Goal: Information Seeking & Learning: Learn about a topic

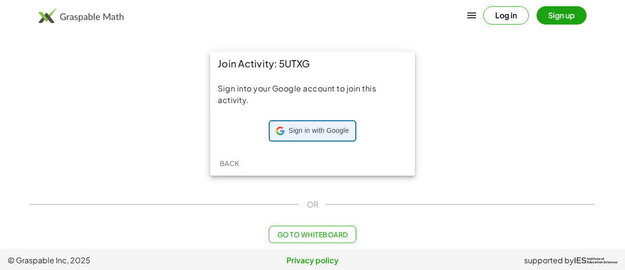
click at [310, 127] on span "Sign in with Google" at bounding box center [318, 131] width 60 height 10
click at [307, 131] on span "Sign in with Google" at bounding box center [318, 131] width 60 height 10
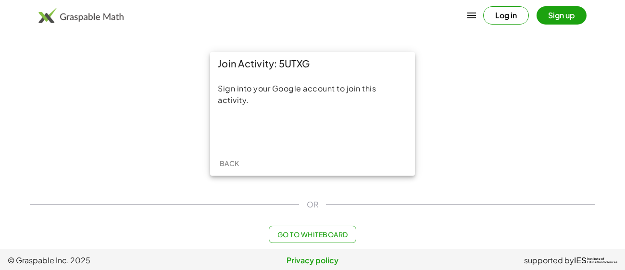
click at [501, 9] on button "Log in" at bounding box center [506, 15] width 46 height 18
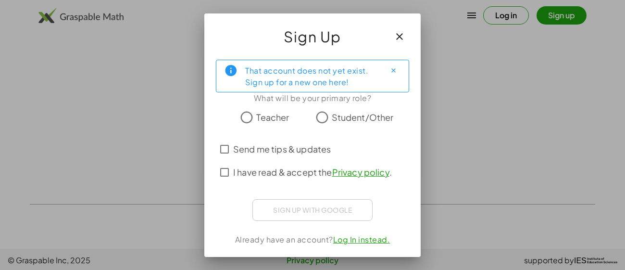
click at [359, 119] on span "Student/Other" at bounding box center [363, 117] width 62 height 13
click at [266, 175] on span "I have read & accept the Privacy policy ." at bounding box center [312, 171] width 159 height 13
click at [311, 151] on span "Send me tips & updates" at bounding box center [282, 148] width 98 height 13
click at [393, 69] on icon "Close" at bounding box center [393, 70] width 7 height 7
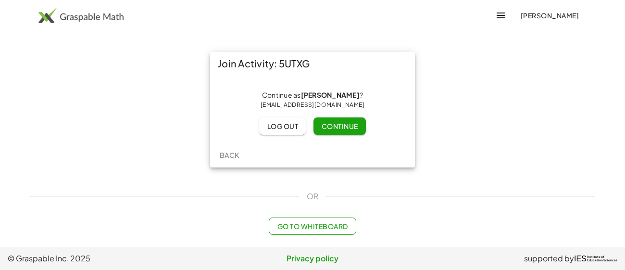
click at [344, 123] on span "Continue" at bounding box center [339, 126] width 37 height 9
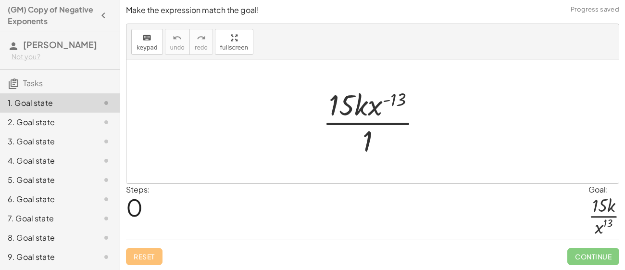
click at [418, 122] on div at bounding box center [376, 122] width 117 height 74
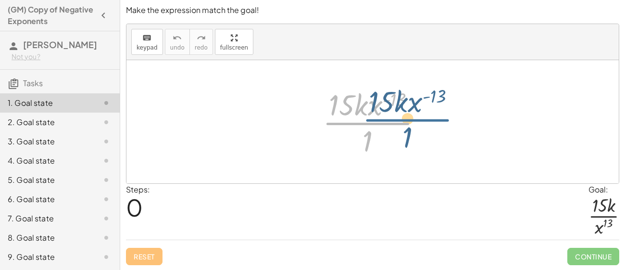
drag, startPoint x: 364, startPoint y: 116, endPoint x: 381, endPoint y: 112, distance: 16.9
click at [381, 112] on div at bounding box center [376, 122] width 117 height 74
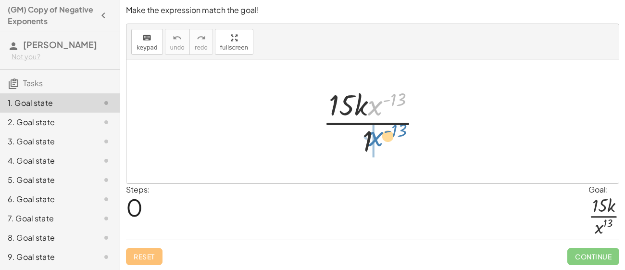
drag, startPoint x: 376, startPoint y: 107, endPoint x: 378, endPoint y: 138, distance: 31.3
click at [378, 138] on div at bounding box center [376, 122] width 117 height 74
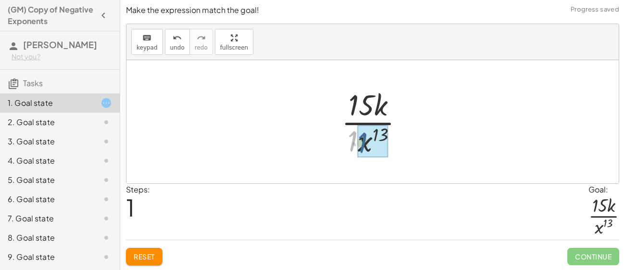
drag, startPoint x: 352, startPoint y: 140, endPoint x: 368, endPoint y: 141, distance: 15.9
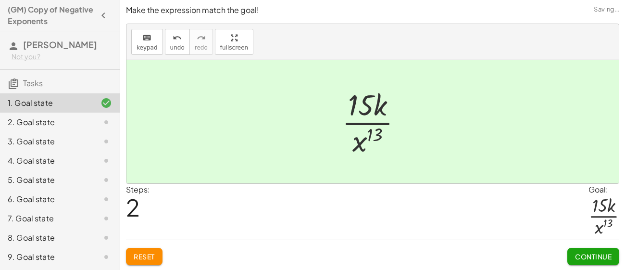
click at [587, 248] on button "Continue" at bounding box center [593, 256] width 52 height 17
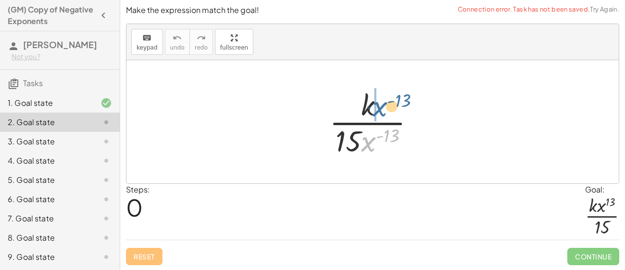
drag, startPoint x: 368, startPoint y: 135, endPoint x: 382, endPoint y: 99, distance: 38.5
click at [382, 99] on div at bounding box center [375, 122] width 103 height 74
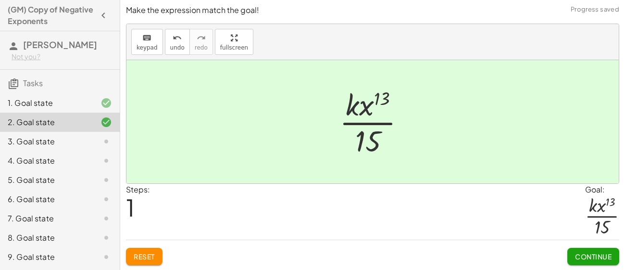
click at [589, 248] on button "Continue" at bounding box center [593, 256] width 52 height 17
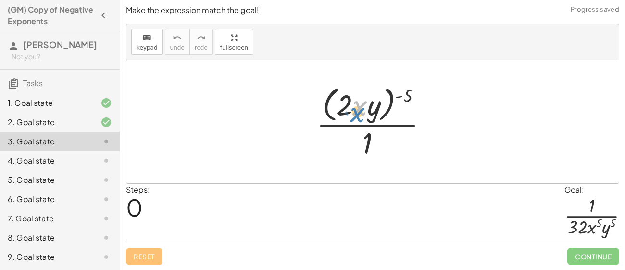
drag, startPoint x: 357, startPoint y: 99, endPoint x: 347, endPoint y: 102, distance: 9.4
click at [347, 102] on div at bounding box center [375, 121] width 129 height 78
drag, startPoint x: 365, startPoint y: 138, endPoint x: 421, endPoint y: 98, distance: 68.6
click at [421, 98] on div at bounding box center [375, 121] width 129 height 78
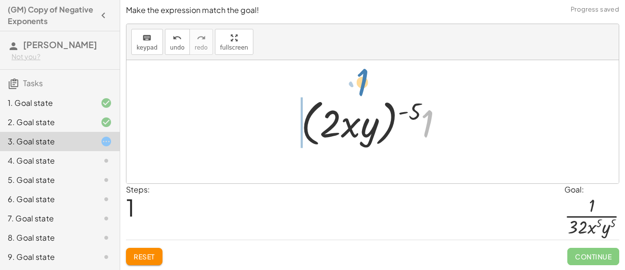
drag, startPoint x: 429, startPoint y: 114, endPoint x: 365, endPoint y: 72, distance: 76.6
click at [365, 72] on div "· ( · 2 · x · y ) ( - 5 ) · 1 · 1 ( · 2 · x · y ) ( - 5 ) 1 · ·" at bounding box center [372, 121] width 492 height 123
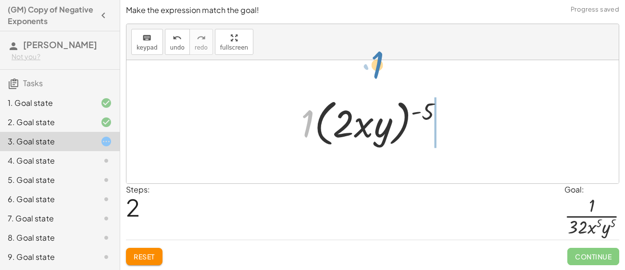
drag, startPoint x: 304, startPoint y: 126, endPoint x: 374, endPoint y: 65, distance: 92.7
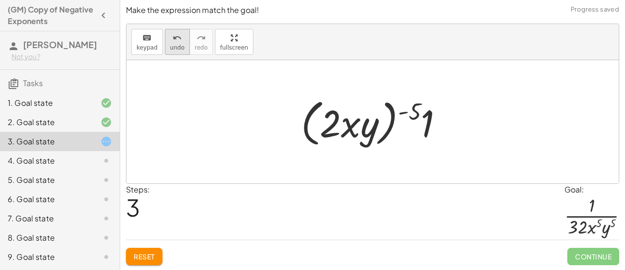
click at [177, 47] on span "undo" at bounding box center [177, 47] width 14 height 7
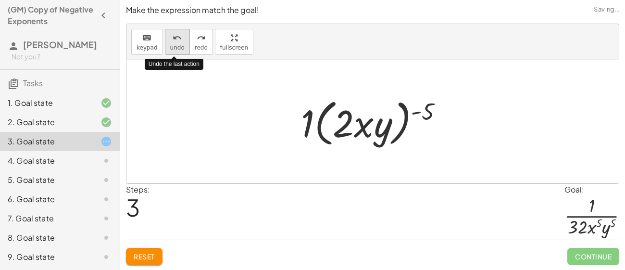
click at [177, 47] on span "undo" at bounding box center [177, 47] width 14 height 7
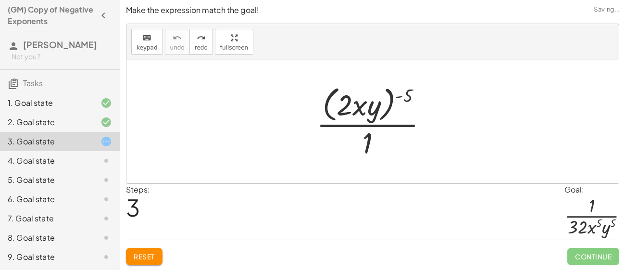
click at [153, 252] on span "Reset" at bounding box center [144, 256] width 21 height 9
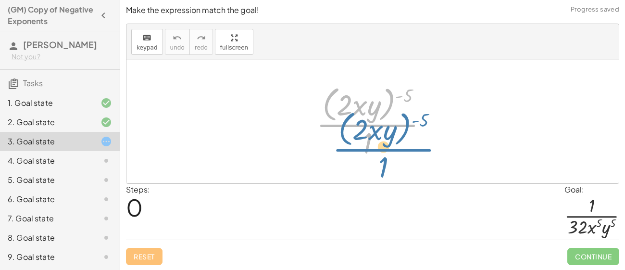
drag, startPoint x: 391, startPoint y: 124, endPoint x: 374, endPoint y: 110, distance: 22.5
click at [374, 110] on div at bounding box center [375, 121] width 129 height 78
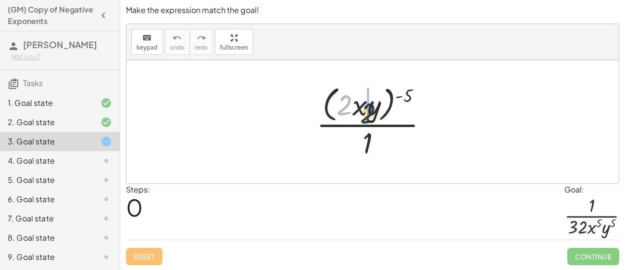
drag, startPoint x: 337, startPoint y: 95, endPoint x: 362, endPoint y: 104, distance: 26.6
click at [362, 104] on div at bounding box center [375, 121] width 129 height 78
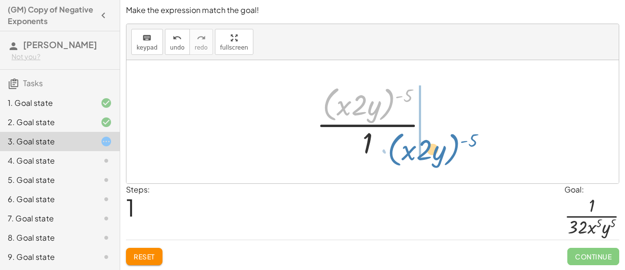
drag, startPoint x: 390, startPoint y: 103, endPoint x: 454, endPoint y: 148, distance: 78.4
click at [454, 148] on div "· ( · 2 · x · y ) ( - 5 ) · 1 · ( · x · 2 · y ) ( - 5 ) · ( · 2 · x · y ) ( - 5…" at bounding box center [372, 121] width 492 height 123
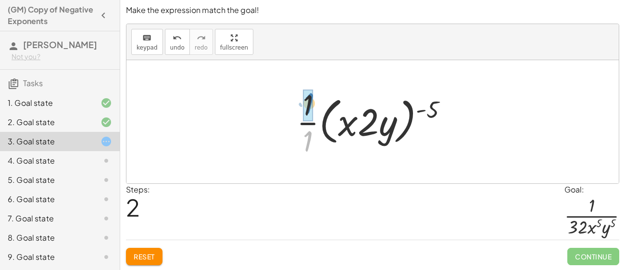
drag, startPoint x: 309, startPoint y: 136, endPoint x: 309, endPoint y: 100, distance: 36.5
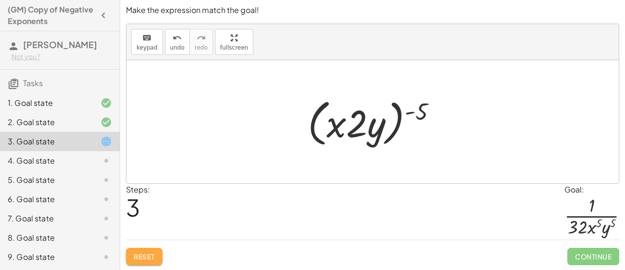
click at [154, 257] on span "Reset" at bounding box center [144, 256] width 21 height 9
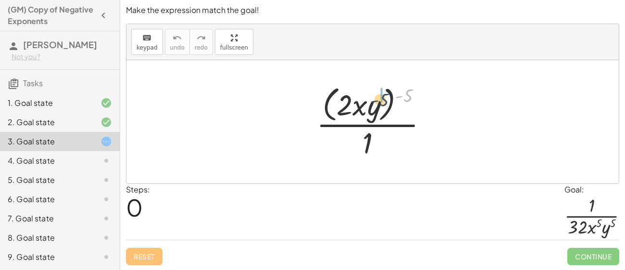
drag, startPoint x: 408, startPoint y: 95, endPoint x: 384, endPoint y: 100, distance: 24.1
click at [384, 100] on div at bounding box center [375, 121] width 129 height 78
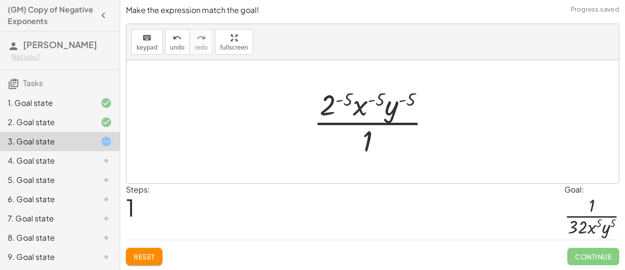
click at [384, 97] on div at bounding box center [376, 122] width 135 height 74
click at [353, 96] on div at bounding box center [376, 122] width 135 height 74
click at [344, 98] on div at bounding box center [376, 122] width 135 height 74
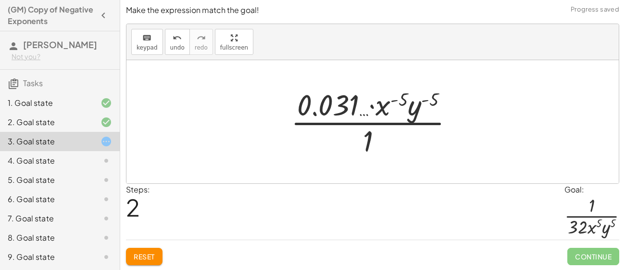
click at [186, 246] on div "Reset Continue" at bounding box center [372, 251] width 493 height 25
click at [163, 253] on div "Reset Continue" at bounding box center [372, 251] width 493 height 25
click at [164, 252] on div "Reset Continue" at bounding box center [372, 251] width 493 height 25
click at [160, 255] on button "Reset" at bounding box center [144, 256] width 37 height 17
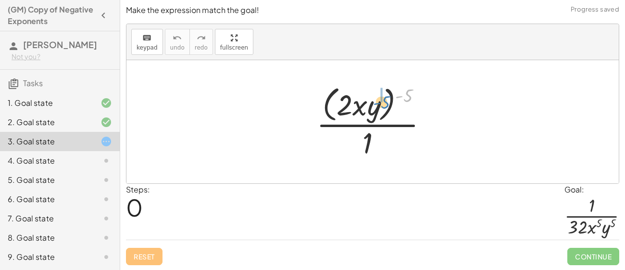
drag, startPoint x: 407, startPoint y: 93, endPoint x: 382, endPoint y: 100, distance: 25.7
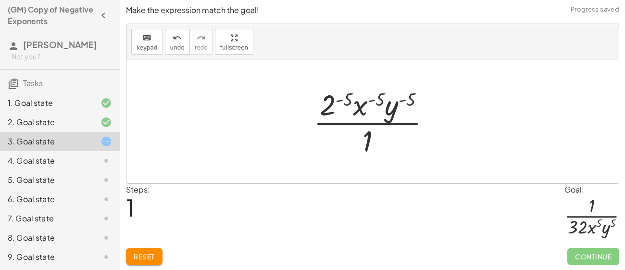
click at [328, 109] on div at bounding box center [376, 122] width 135 height 74
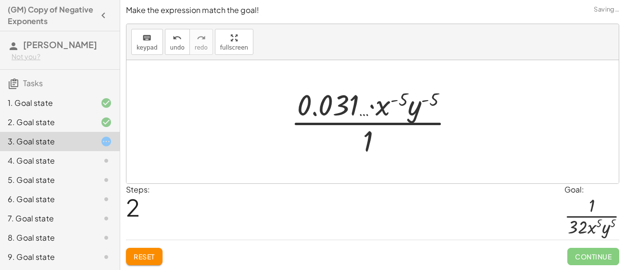
click at [383, 107] on div at bounding box center [376, 122] width 180 height 74
click at [328, 110] on div at bounding box center [376, 122] width 180 height 74
drag, startPoint x: 339, startPoint y: 107, endPoint x: 325, endPoint y: 106, distance: 14.4
click at [325, 106] on div at bounding box center [376, 122] width 180 height 74
drag, startPoint x: 373, startPoint y: 145, endPoint x: 359, endPoint y: 106, distance: 41.3
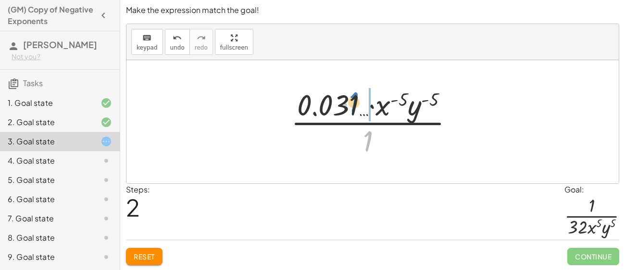
click at [359, 106] on div at bounding box center [376, 122] width 180 height 74
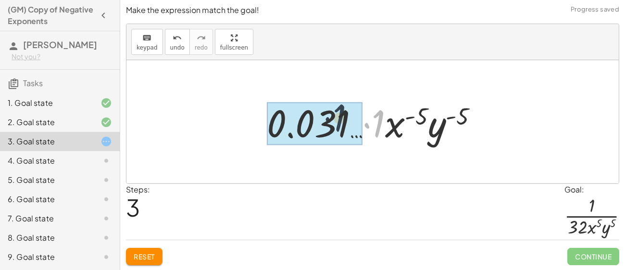
drag, startPoint x: 376, startPoint y: 124, endPoint x: 334, endPoint y: 119, distance: 43.0
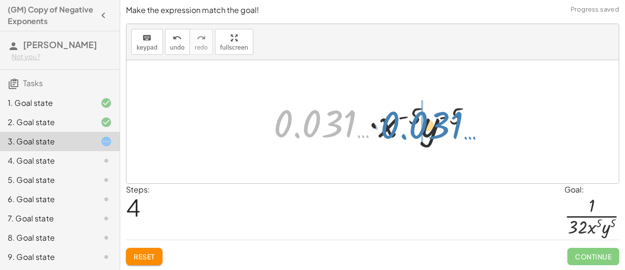
drag, startPoint x: 294, startPoint y: 124, endPoint x: 400, endPoint y: 126, distance: 106.7
click at [400, 126] on div at bounding box center [376, 122] width 215 height 50
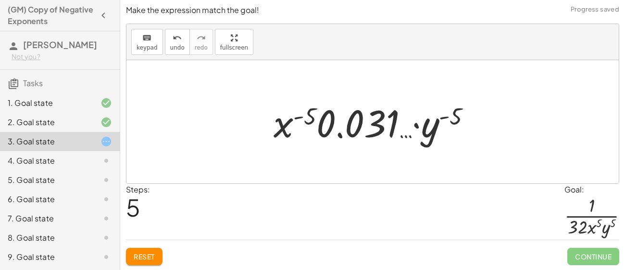
click at [142, 257] on span "Reset" at bounding box center [144, 256] width 21 height 9
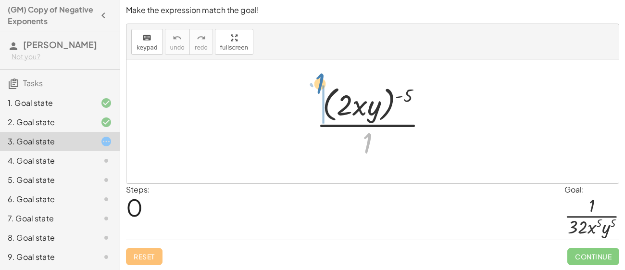
drag, startPoint x: 370, startPoint y: 135, endPoint x: 326, endPoint y: 76, distance: 73.2
click at [326, 76] on div "· 1 · ( · 2 · x · y ) ( - 5 ) · 1" at bounding box center [372, 121] width 492 height 123
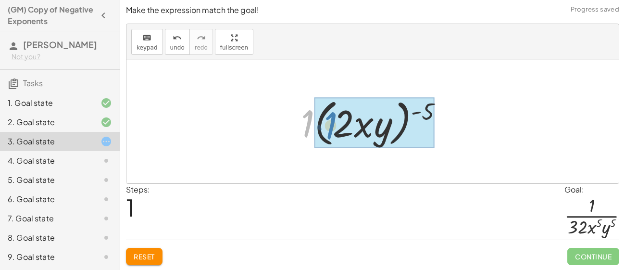
drag, startPoint x: 309, startPoint y: 126, endPoint x: 332, endPoint y: 128, distance: 23.1
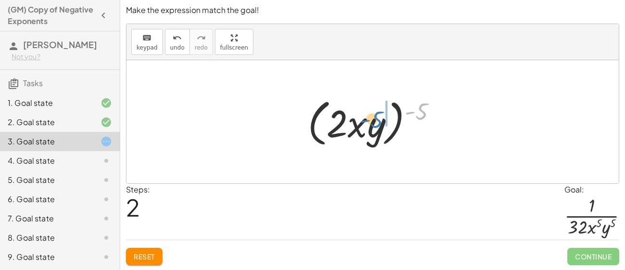
drag, startPoint x: 424, startPoint y: 115, endPoint x: 393, endPoint y: 122, distance: 32.0
click at [393, 122] on div at bounding box center [376, 121] width 146 height 55
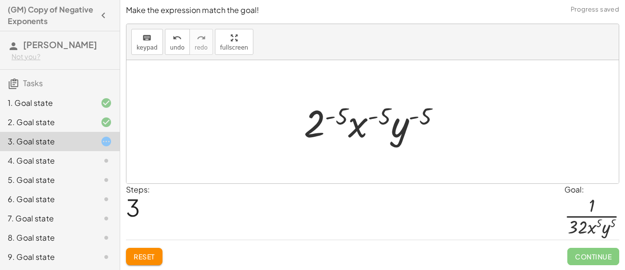
click at [80, 105] on div "1. Goal state" at bounding box center [46, 103] width 77 height 12
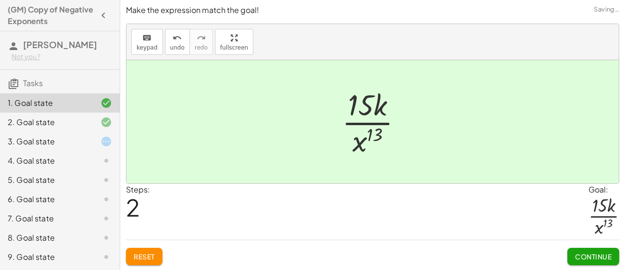
click at [72, 141] on div "3. Goal state" at bounding box center [46, 142] width 77 height 12
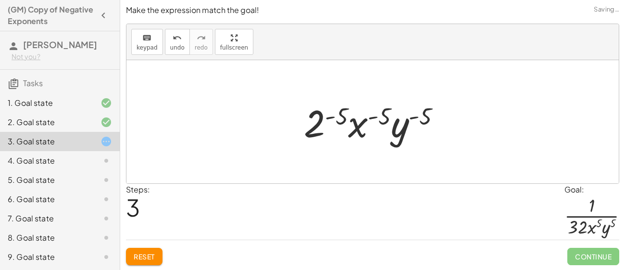
click at [83, 110] on div "1. Goal state" at bounding box center [60, 102] width 120 height 19
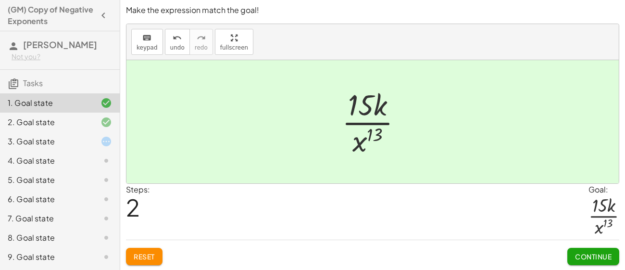
click at [63, 139] on div "3. Goal state" at bounding box center [46, 142] width 77 height 12
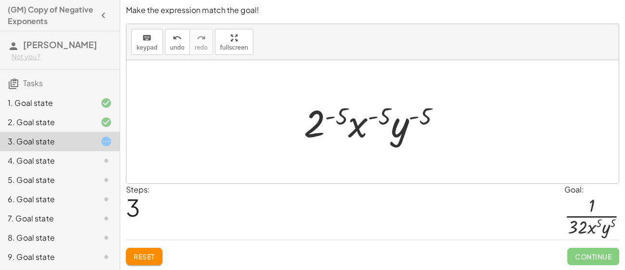
click at [154, 253] on span "Reset" at bounding box center [144, 256] width 21 height 9
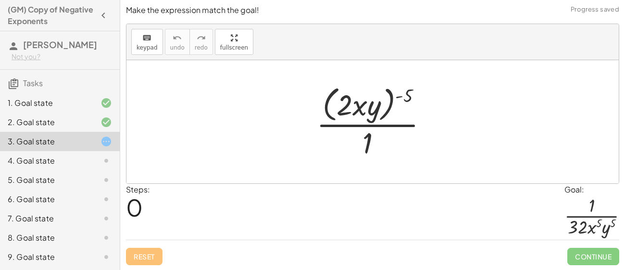
click at [487, 242] on div "Reset Continue" at bounding box center [372, 251] width 493 height 25
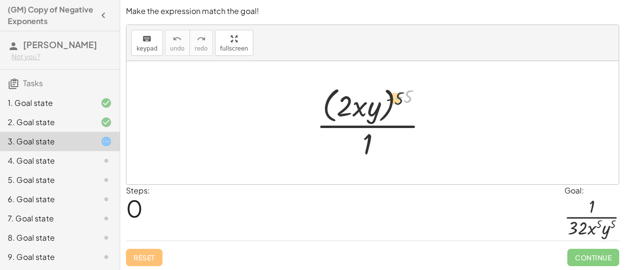
drag, startPoint x: 405, startPoint y: 96, endPoint x: 395, endPoint y: 99, distance: 11.0
click at [395, 99] on div at bounding box center [375, 122] width 129 height 78
drag, startPoint x: 367, startPoint y: 141, endPoint x: 412, endPoint y: 89, distance: 68.8
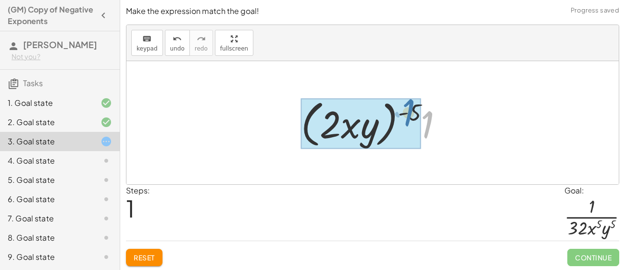
drag, startPoint x: 426, startPoint y: 125, endPoint x: 408, endPoint y: 113, distance: 21.5
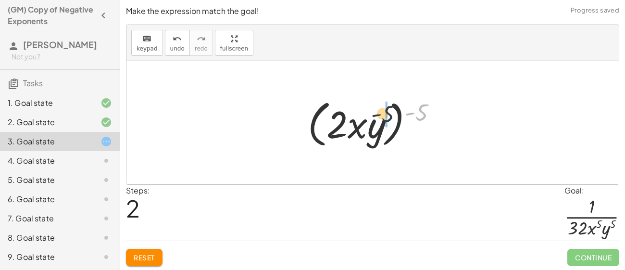
drag, startPoint x: 417, startPoint y: 112, endPoint x: 360, endPoint y: 116, distance: 56.8
click at [360, 116] on div at bounding box center [376, 122] width 146 height 55
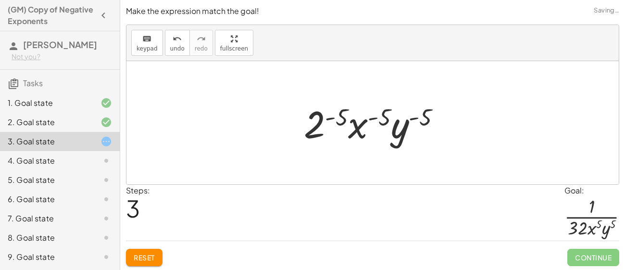
click at [334, 119] on div at bounding box center [376, 123] width 154 height 50
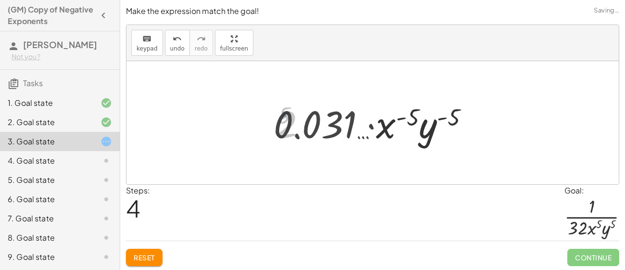
click at [396, 121] on div at bounding box center [376, 123] width 215 height 50
click at [412, 119] on div at bounding box center [376, 123] width 215 height 50
click at [443, 125] on div at bounding box center [376, 123] width 215 height 50
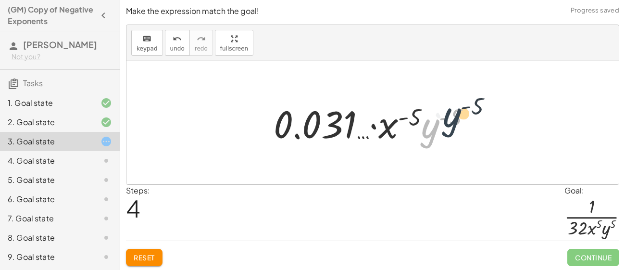
drag, startPoint x: 427, startPoint y: 130, endPoint x: 443, endPoint y: 124, distance: 16.9
click at [443, 124] on div at bounding box center [376, 123] width 215 height 50
click at [142, 244] on div "Reset Continue" at bounding box center [372, 252] width 493 height 25
click at [144, 249] on button "Reset" at bounding box center [144, 256] width 37 height 17
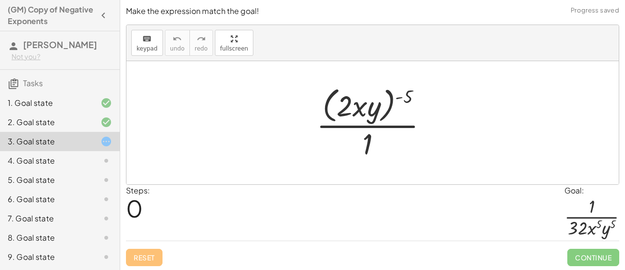
click at [83, 160] on div "4. Goal state" at bounding box center [46, 161] width 77 height 12
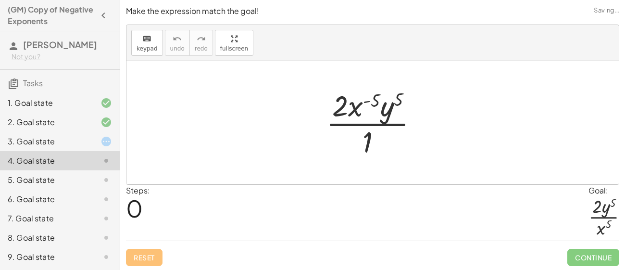
click at [81, 142] on div "3. Goal state" at bounding box center [46, 142] width 77 height 12
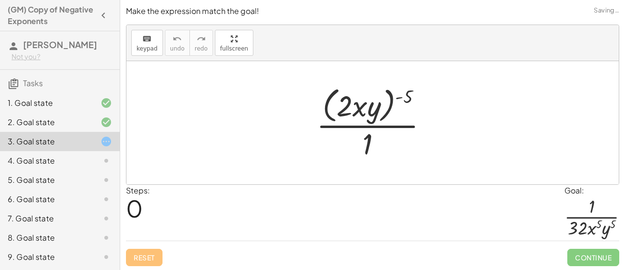
click at [76, 156] on div "4. Goal state" at bounding box center [46, 161] width 77 height 12
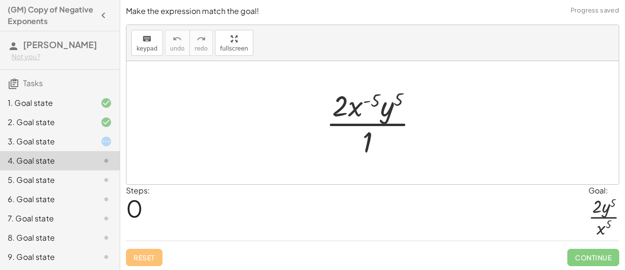
click at [91, 134] on div "3. Goal state" at bounding box center [60, 141] width 120 height 19
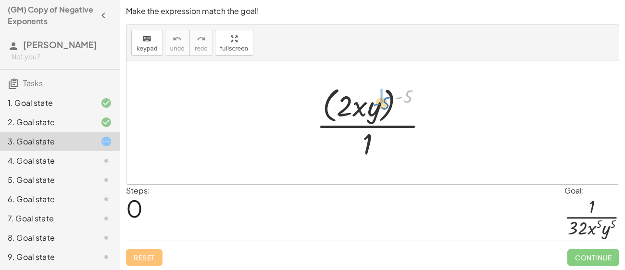
drag, startPoint x: 409, startPoint y: 95, endPoint x: 386, endPoint y: 101, distance: 24.5
click at [386, 101] on div at bounding box center [375, 122] width 129 height 78
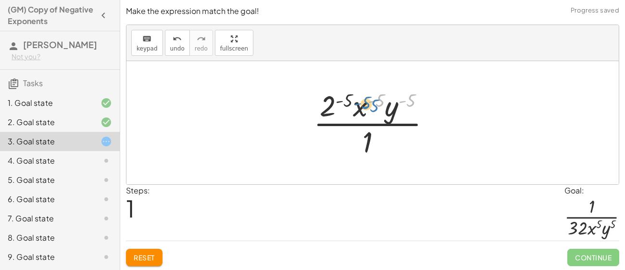
drag, startPoint x: 411, startPoint y: 99, endPoint x: 375, endPoint y: 105, distance: 36.9
click at [375, 105] on div at bounding box center [376, 123] width 135 height 74
drag, startPoint x: 379, startPoint y: 101, endPoint x: 407, endPoint y: 103, distance: 27.9
click at [407, 103] on div at bounding box center [376, 123] width 135 height 74
drag, startPoint x: 351, startPoint y: 102, endPoint x: 389, endPoint y: 103, distance: 38.0
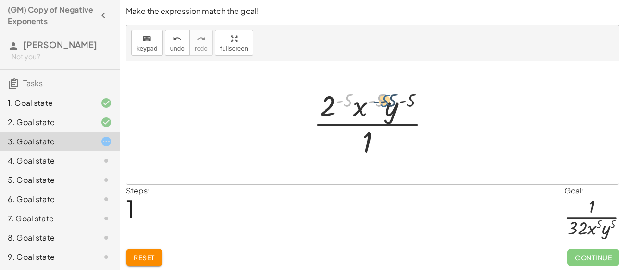
click at [389, 103] on div at bounding box center [376, 123] width 135 height 74
drag, startPoint x: 405, startPoint y: 101, endPoint x: 323, endPoint y: 111, distance: 82.3
click at [323, 111] on div at bounding box center [376, 123] width 135 height 74
click at [344, 102] on div at bounding box center [376, 123] width 135 height 74
drag, startPoint x: 346, startPoint y: 102, endPoint x: 385, endPoint y: 145, distance: 58.8
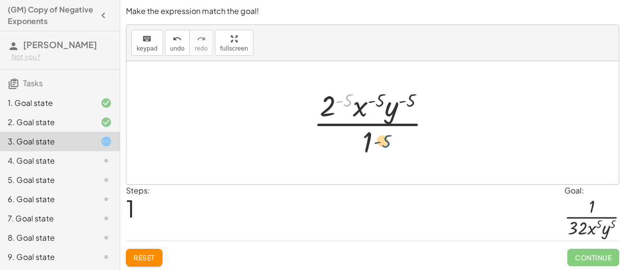
click at [385, 145] on div at bounding box center [376, 123] width 135 height 74
drag, startPoint x: 347, startPoint y: 102, endPoint x: 336, endPoint y: 105, distance: 11.4
click at [336, 105] on div at bounding box center [376, 123] width 135 height 74
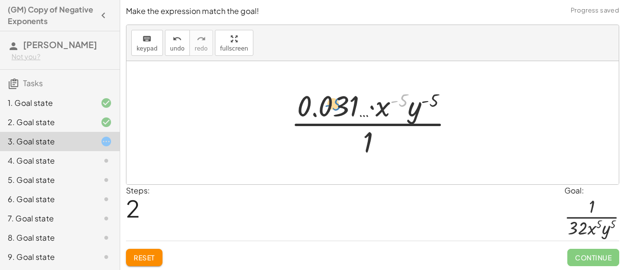
drag, startPoint x: 405, startPoint y: 101, endPoint x: 334, endPoint y: 106, distance: 70.8
click at [334, 106] on div at bounding box center [376, 123] width 180 height 74
drag, startPoint x: 433, startPoint y: 99, endPoint x: 445, endPoint y: 94, distance: 12.7
click at [445, 94] on div at bounding box center [376, 123] width 180 height 74
drag, startPoint x: 437, startPoint y: 100, endPoint x: 397, endPoint y: 141, distance: 57.8
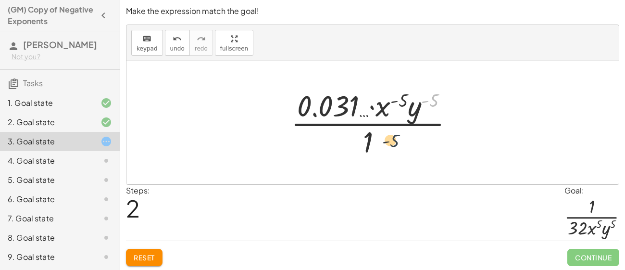
click at [397, 141] on div at bounding box center [376, 123] width 180 height 74
drag, startPoint x: 372, startPoint y: 142, endPoint x: 425, endPoint y: 108, distance: 63.6
click at [425, 108] on div at bounding box center [376, 123] width 180 height 74
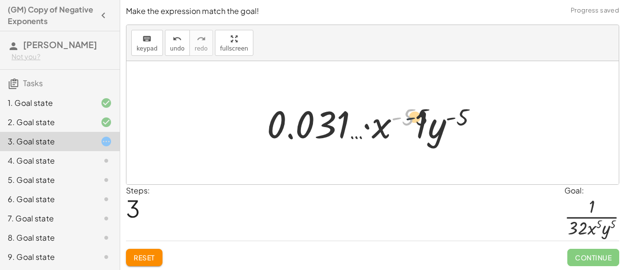
drag, startPoint x: 400, startPoint y: 113, endPoint x: 421, endPoint y: 115, distance: 21.2
click at [421, 115] on div at bounding box center [376, 123] width 228 height 50
click at [416, 131] on div at bounding box center [376, 123] width 228 height 50
click at [458, 121] on div at bounding box center [376, 123] width 228 height 50
drag, startPoint x: 459, startPoint y: 119, endPoint x: 426, endPoint y: 120, distance: 33.6
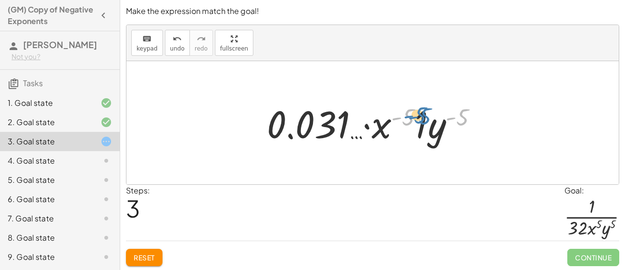
click at [426, 120] on div at bounding box center [376, 123] width 228 height 50
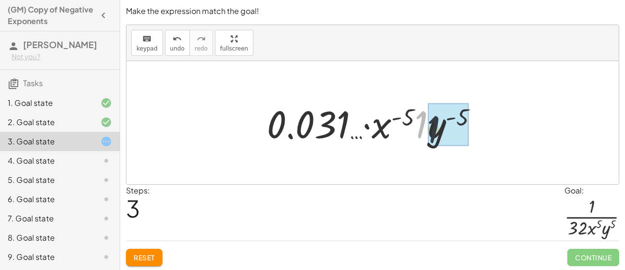
drag, startPoint x: 422, startPoint y: 125, endPoint x: 440, endPoint y: 133, distance: 18.7
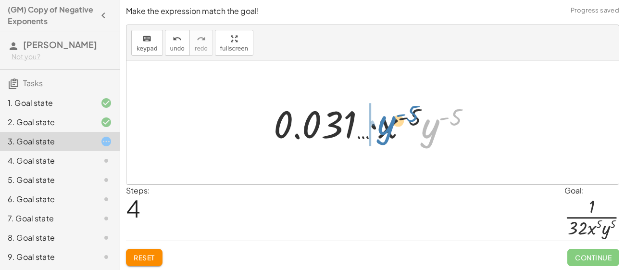
drag, startPoint x: 422, startPoint y: 132, endPoint x: 378, endPoint y: 129, distance: 44.3
click at [378, 129] on div at bounding box center [376, 123] width 215 height 50
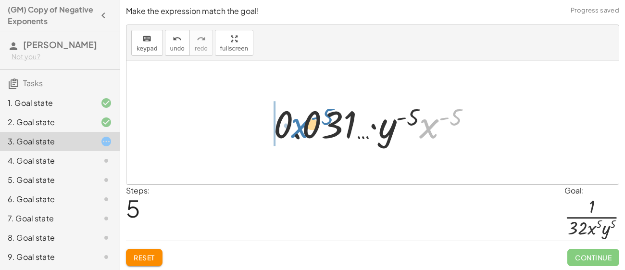
drag, startPoint x: 420, startPoint y: 128, endPoint x: 291, endPoint y: 128, distance: 128.8
click at [291, 128] on div at bounding box center [376, 123] width 215 height 50
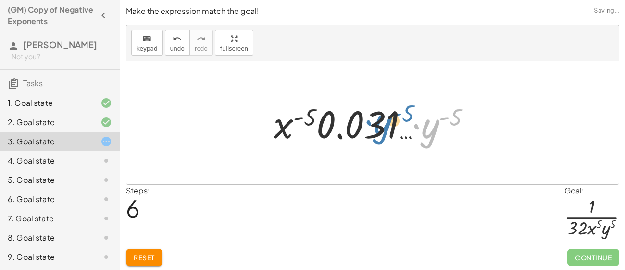
drag, startPoint x: 432, startPoint y: 135, endPoint x: 408, endPoint y: 130, distance: 25.0
click at [408, 130] on div at bounding box center [376, 123] width 215 height 50
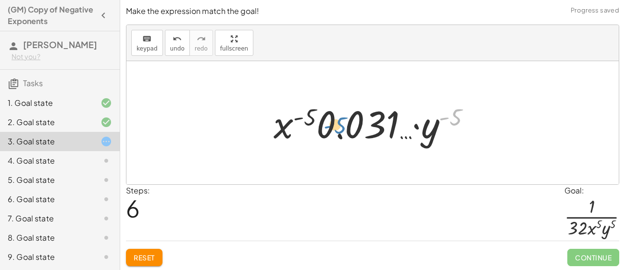
drag, startPoint x: 455, startPoint y: 116, endPoint x: 333, endPoint y: 124, distance: 122.4
click at [333, 124] on div at bounding box center [376, 123] width 215 height 50
click at [157, 253] on button "Reset" at bounding box center [144, 256] width 37 height 17
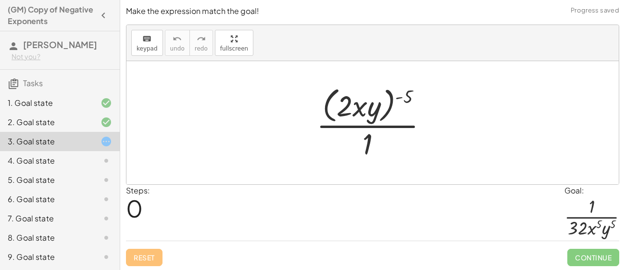
click at [81, 134] on div "3. Goal state" at bounding box center [60, 141] width 120 height 19
click at [78, 155] on div "4. Goal state" at bounding box center [46, 161] width 77 height 12
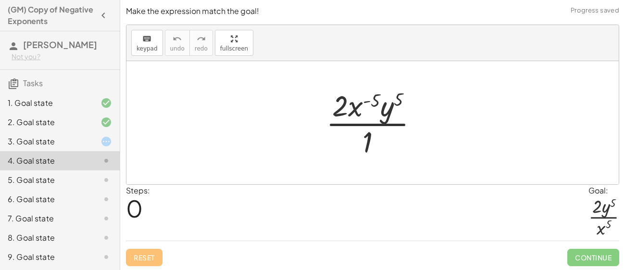
click at [75, 174] on div "5. Goal state" at bounding box center [46, 180] width 77 height 12
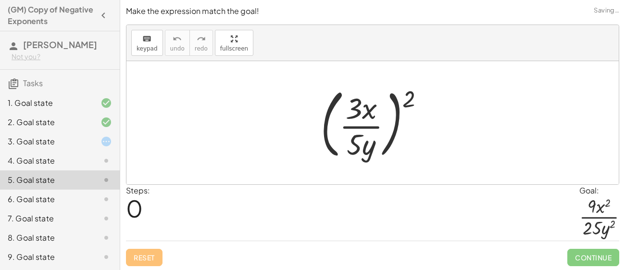
click at [75, 186] on div "5. Goal state" at bounding box center [60, 179] width 120 height 19
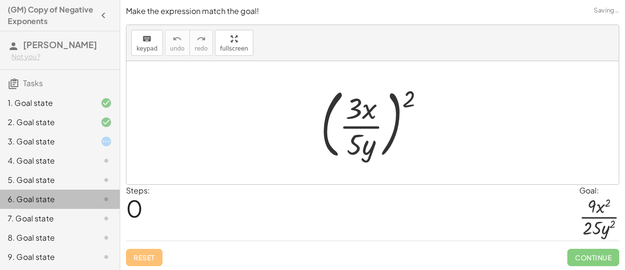
click at [86, 203] on div at bounding box center [98, 199] width 27 height 12
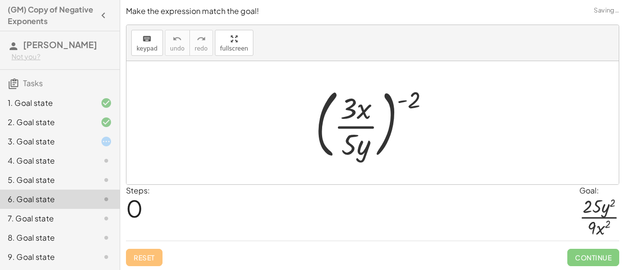
click at [82, 214] on div "7. Goal state" at bounding box center [46, 218] width 77 height 12
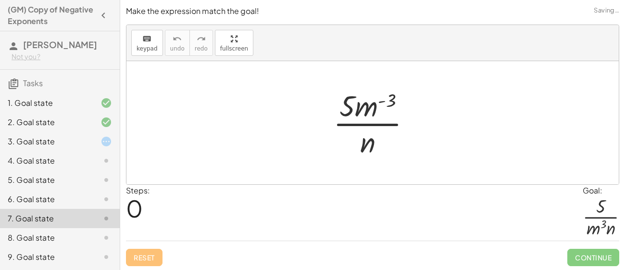
click at [81, 223] on div "7. Goal state" at bounding box center [46, 218] width 77 height 12
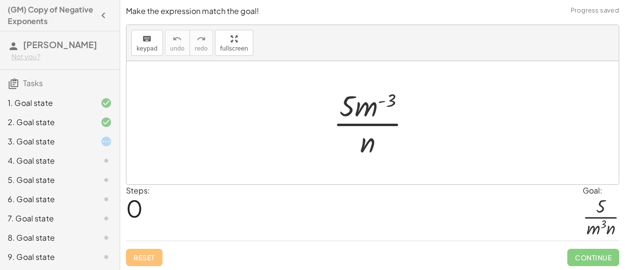
click at [78, 233] on div "8. Goal state" at bounding box center [46, 238] width 77 height 12
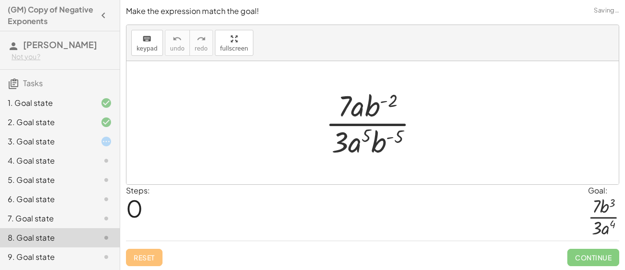
click at [80, 257] on div "9. Goal state" at bounding box center [46, 257] width 77 height 12
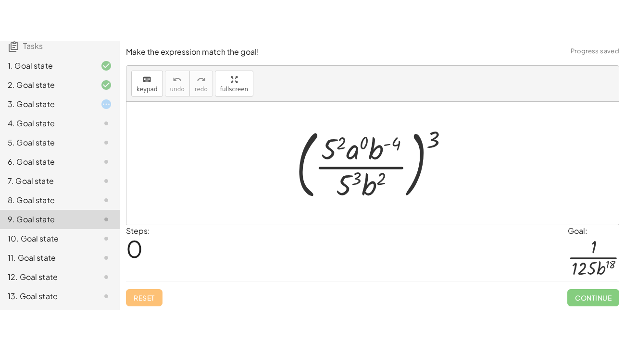
scroll to position [95, 0]
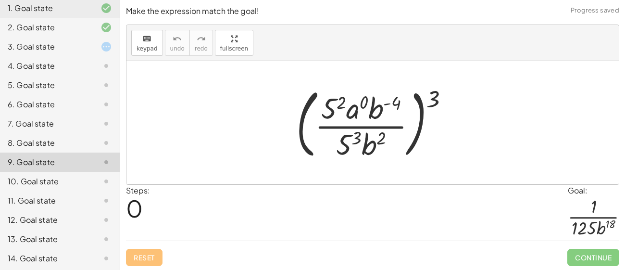
click at [46, 180] on div "10. Goal state" at bounding box center [46, 181] width 77 height 12
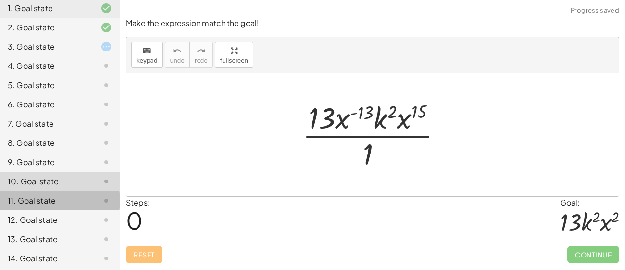
click at [62, 195] on div "11. Goal state" at bounding box center [46, 201] width 77 height 12
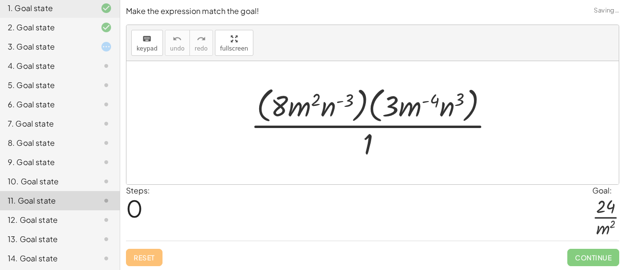
click at [45, 76] on div "5. Goal state" at bounding box center [60, 84] width 120 height 19
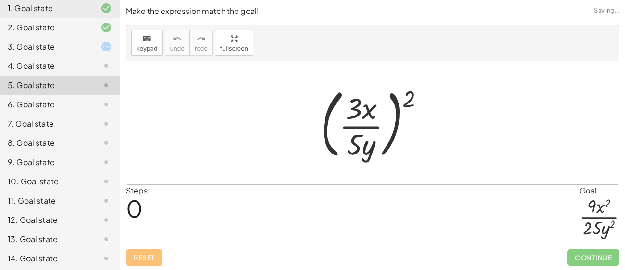
click at [80, 63] on div "4. Goal state" at bounding box center [46, 66] width 77 height 12
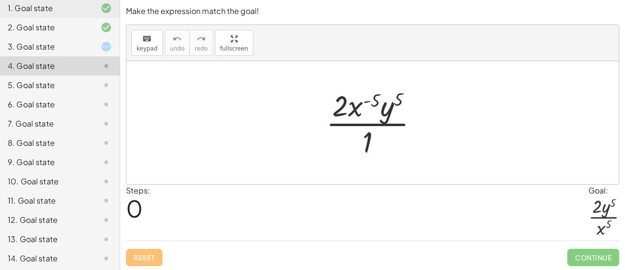
click at [44, 41] on div "3. Goal state" at bounding box center [46, 47] width 77 height 12
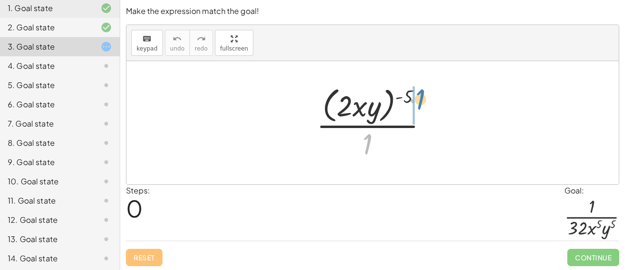
drag, startPoint x: 367, startPoint y: 147, endPoint x: 422, endPoint y: 103, distance: 71.2
click at [422, 103] on div at bounding box center [375, 122] width 129 height 78
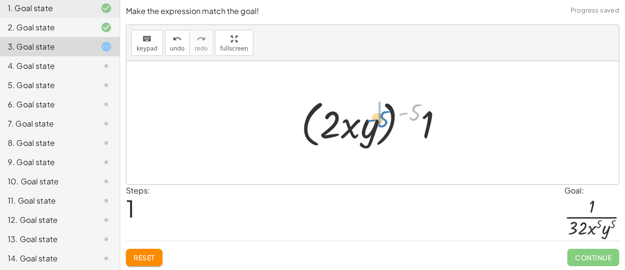
drag, startPoint x: 411, startPoint y: 112, endPoint x: 380, endPoint y: 119, distance: 32.4
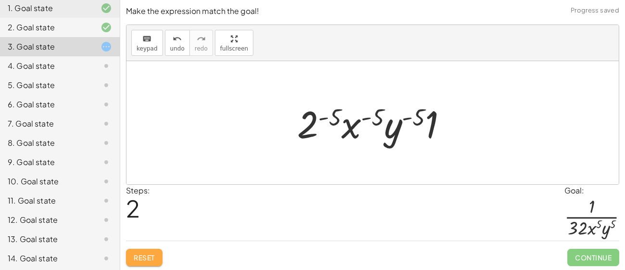
click at [157, 260] on button "Reset" at bounding box center [144, 256] width 37 height 17
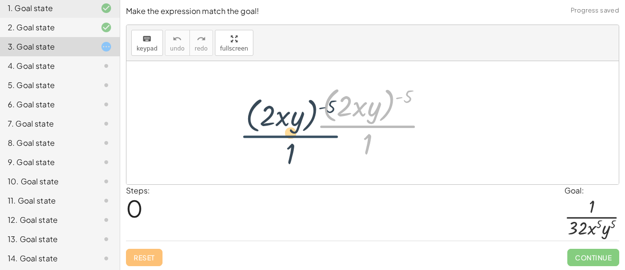
drag, startPoint x: 387, startPoint y: 128, endPoint x: 291, endPoint y: 142, distance: 96.7
click at [291, 142] on div "· ( · 2 · x · y ) ( - 5 ) · 1 · ( · 2 · x · y ) ( - 5 ) · 1" at bounding box center [372, 122] width 492 height 123
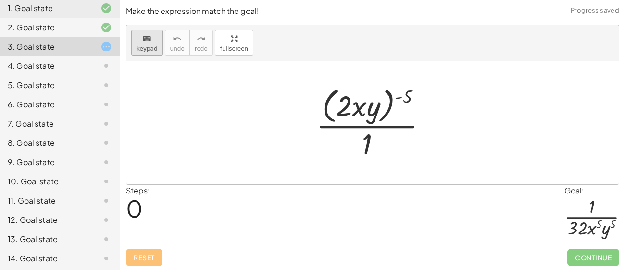
click at [149, 41] on icon "keyboard" at bounding box center [146, 39] width 9 height 12
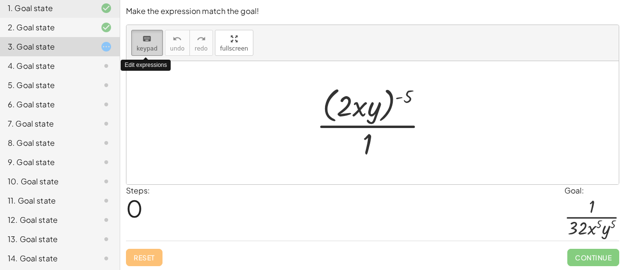
click at [146, 48] on span "keypad" at bounding box center [146, 48] width 21 height 7
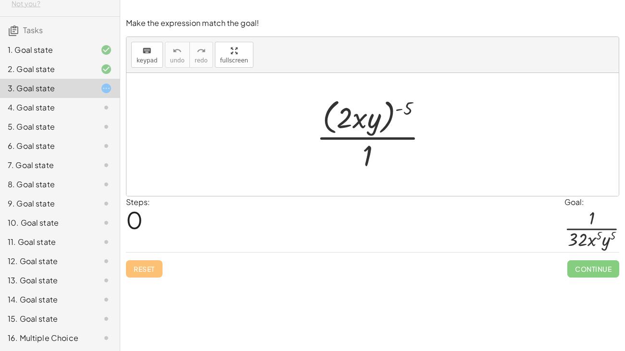
click at [146, 106] on div at bounding box center [372, 134] width 492 height 123
click at [145, 50] on icon "keyboard" at bounding box center [146, 51] width 9 height 12
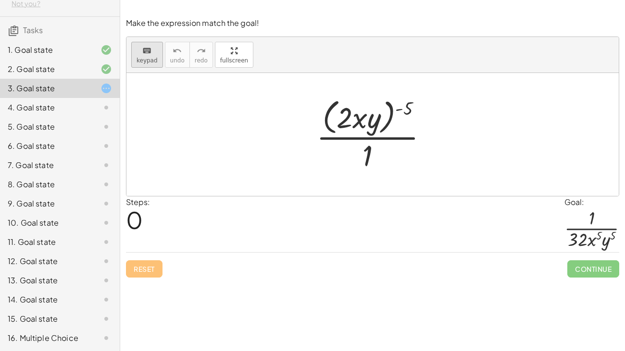
click at [131, 55] on div "keyboard keypad" at bounding box center [147, 55] width 32 height 26
click at [136, 54] on div "keyboard" at bounding box center [146, 51] width 21 height 12
click at [357, 122] on div at bounding box center [358, 118] width 44 height 34
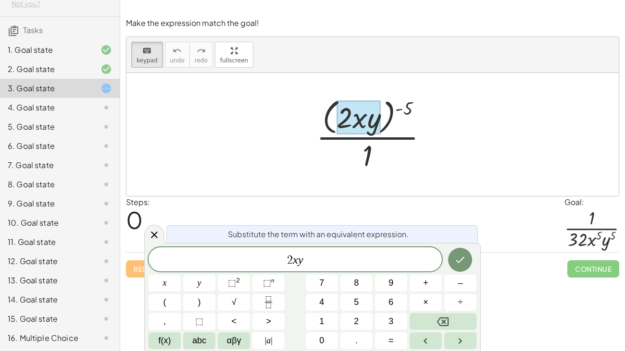
click at [352, 124] on div at bounding box center [358, 118] width 44 height 34
click at [349, 122] on div at bounding box center [358, 118] width 44 height 34
drag, startPoint x: 407, startPoint y: 112, endPoint x: 384, endPoint y: 114, distance: 22.6
click at [384, 114] on div at bounding box center [375, 134] width 129 height 78
click at [394, 115] on div at bounding box center [375, 134] width 129 height 78
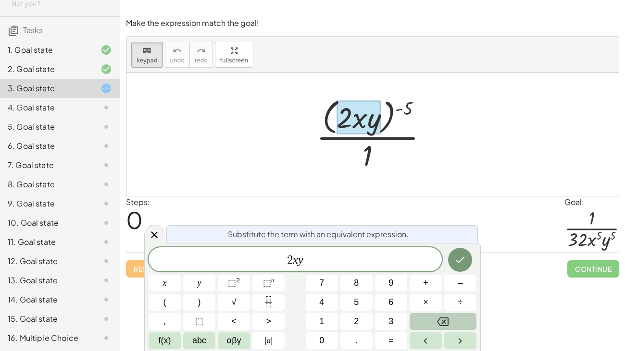
click at [436, 269] on button "Backspace" at bounding box center [442, 321] width 67 height 17
click at [331, 260] on span "​ 2 x y" at bounding box center [295, 260] width 293 height 13
click at [446, 269] on icon "Backspace" at bounding box center [443, 322] width 12 height 12
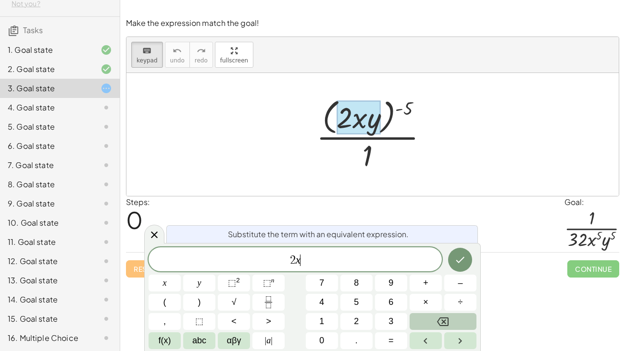
click at [446, 269] on icon "Backspace" at bounding box center [443, 322] width 12 height 12
click at [452, 261] on button "Done" at bounding box center [460, 260] width 24 height 24
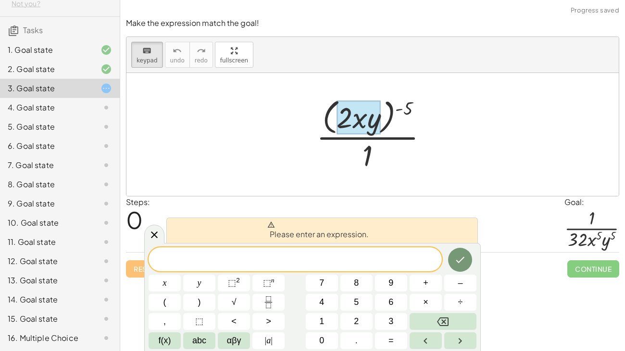
click at [335, 247] on div "Please enter an expression. ​ x y ⬚ 2 ⬚ n 7 8 9 + – ( ) √ 4 5 6 × ÷ , ⬚ < > 1 2…" at bounding box center [312, 297] width 336 height 108
click at [338, 257] on span at bounding box center [295, 260] width 293 height 14
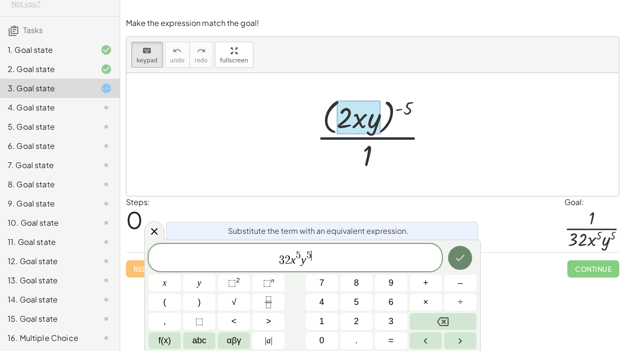
click at [461, 266] on button "Done" at bounding box center [460, 258] width 24 height 24
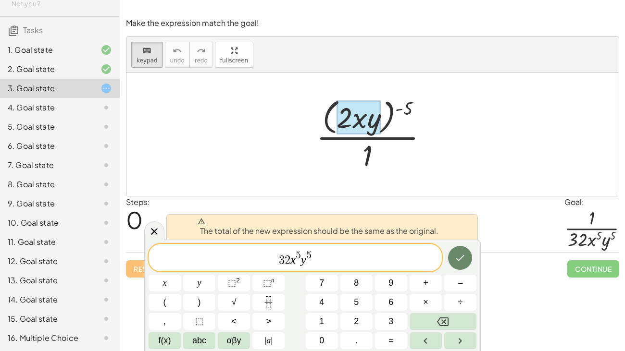
click at [462, 265] on button "Done" at bounding box center [460, 258] width 24 height 24
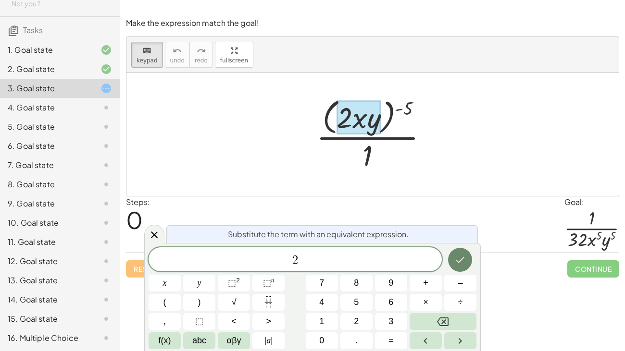
click at [463, 266] on button "Done" at bounding box center [460, 260] width 24 height 24
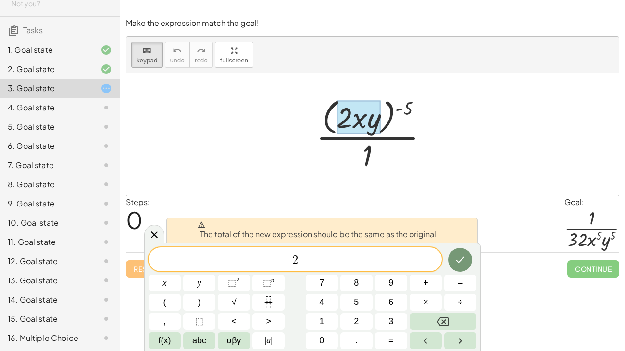
click at [360, 256] on span "2 ​" at bounding box center [295, 260] width 293 height 13
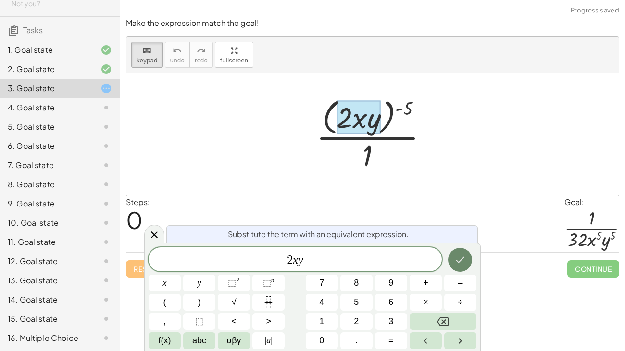
click at [461, 259] on icon "Done" at bounding box center [460, 260] width 12 height 12
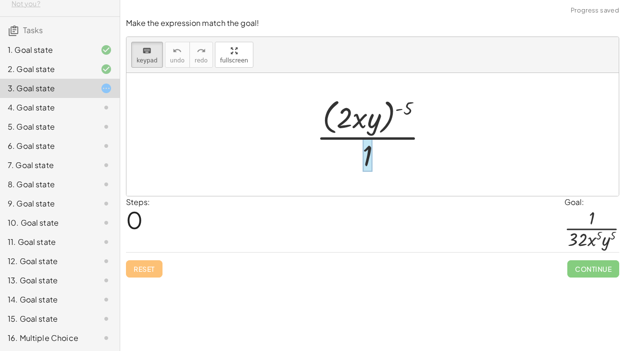
click at [362, 152] on div at bounding box center [367, 155] width 10 height 34
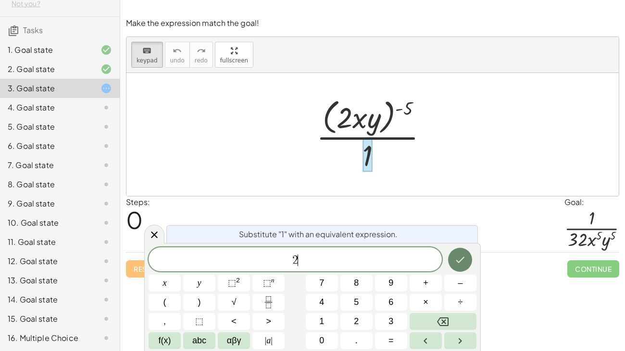
click at [456, 253] on button "Done" at bounding box center [460, 260] width 24 height 24
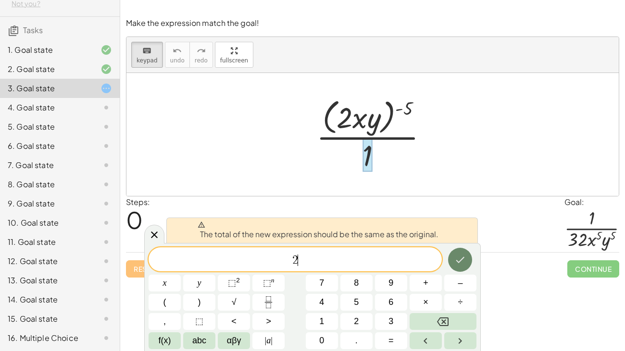
click at [460, 260] on icon "Done" at bounding box center [460, 260] width 12 height 12
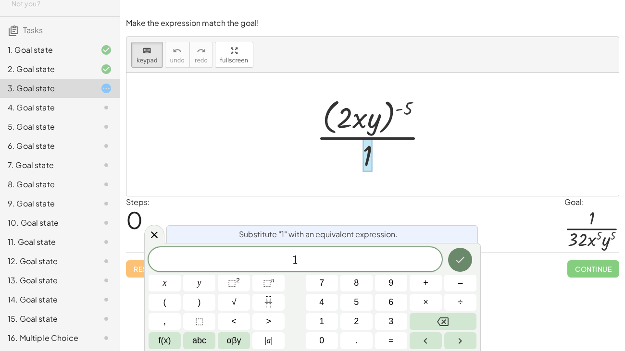
click at [454, 259] on button "Done" at bounding box center [460, 260] width 24 height 24
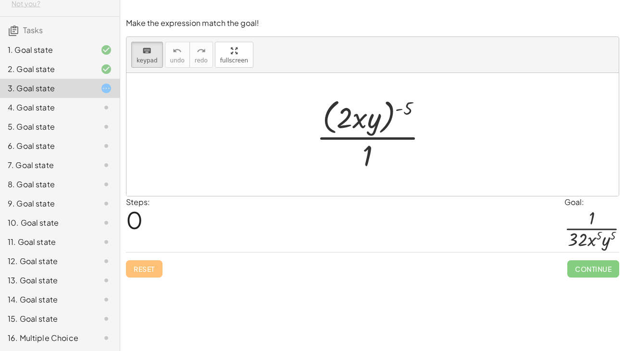
click at [358, 156] on div at bounding box center [375, 134] width 129 height 78
click at [408, 130] on div at bounding box center [375, 134] width 129 height 78
drag, startPoint x: 404, startPoint y: 136, endPoint x: 364, endPoint y: 124, distance: 41.7
click at [368, 135] on div "· ( · 2 · x · y ) ( - 5 ) · 1" at bounding box center [368, 135] width 0 height 0
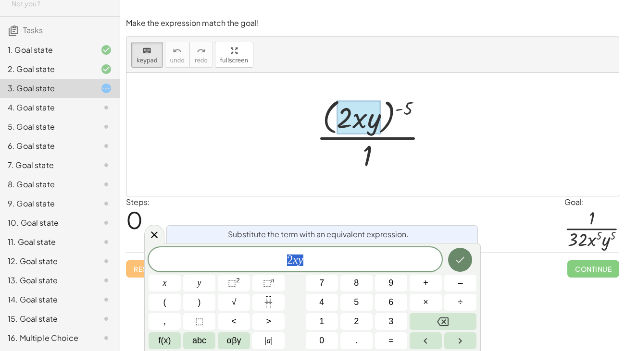
click at [464, 265] on icon "Done" at bounding box center [460, 260] width 12 height 12
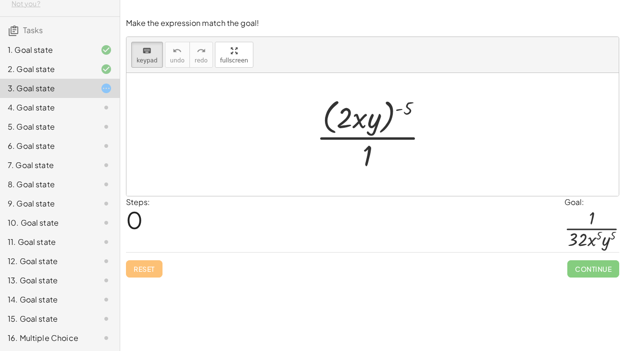
click at [397, 108] on div at bounding box center [375, 134] width 129 height 78
click at [400, 108] on div at bounding box center [375, 134] width 129 height 78
drag, startPoint x: 411, startPoint y: 106, endPoint x: 394, endPoint y: 113, distance: 18.1
click at [372, 123] on div at bounding box center [358, 118] width 44 height 34
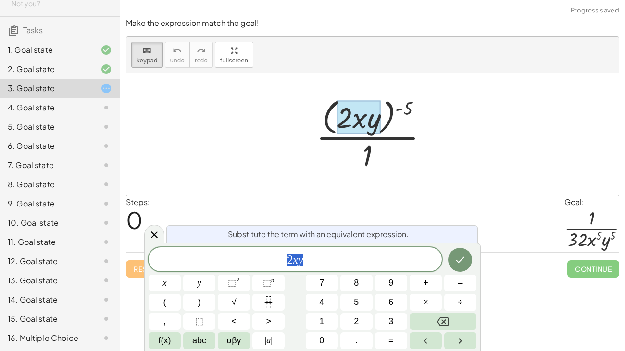
click at [372, 122] on div at bounding box center [358, 118] width 44 height 34
click at [145, 60] on span "keypad" at bounding box center [146, 60] width 21 height 7
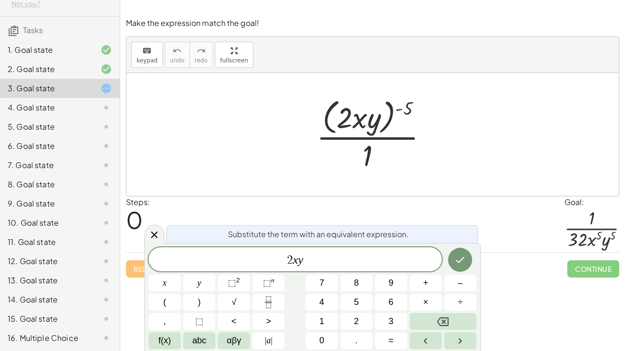
click at [261, 142] on div at bounding box center [372, 134] width 492 height 123
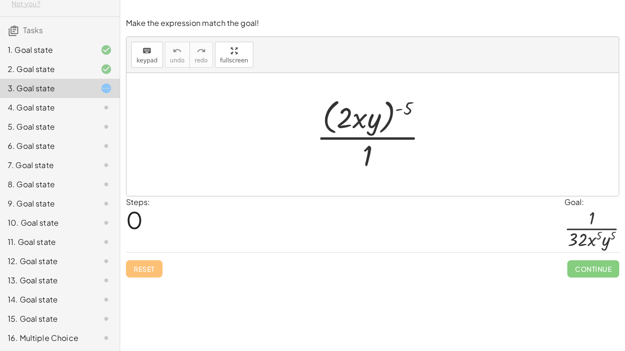
click at [360, 119] on div at bounding box center [375, 134] width 129 height 78
drag, startPoint x: 360, startPoint y: 119, endPoint x: 372, endPoint y: 121, distance: 12.6
click at [372, 121] on div at bounding box center [375, 134] width 129 height 78
drag, startPoint x: 407, startPoint y: 103, endPoint x: 365, endPoint y: 112, distance: 42.6
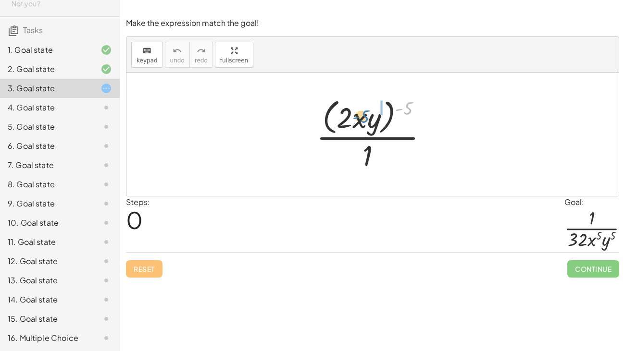
click at [365, 112] on div at bounding box center [375, 134] width 129 height 78
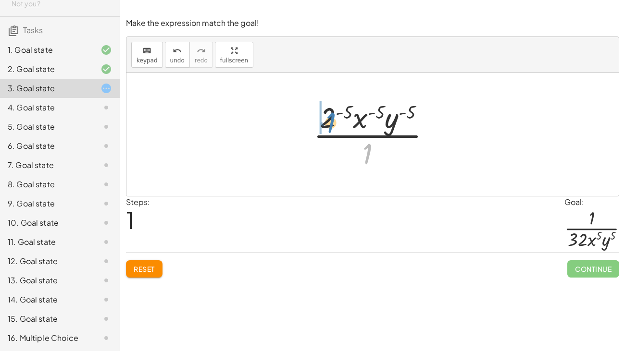
drag, startPoint x: 367, startPoint y: 149, endPoint x: 330, endPoint y: 118, distance: 48.4
click at [330, 118] on div at bounding box center [376, 135] width 135 height 74
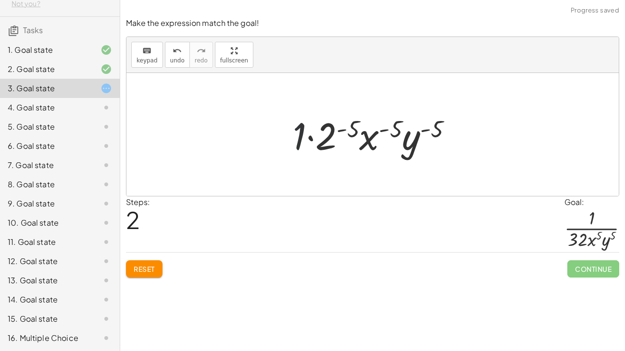
click at [307, 139] on div at bounding box center [376, 135] width 177 height 50
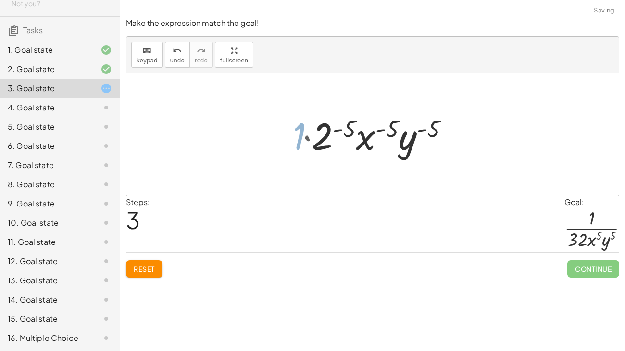
click at [308, 138] on div at bounding box center [376, 135] width 154 height 50
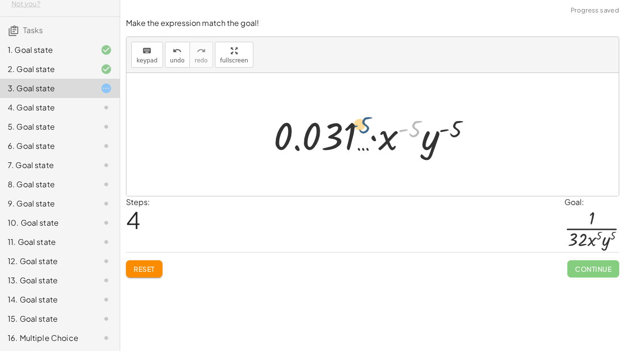
drag, startPoint x: 404, startPoint y: 131, endPoint x: 338, endPoint y: 127, distance: 65.9
click at [338, 127] on div at bounding box center [376, 135] width 215 height 50
click at [149, 264] on button "Reset" at bounding box center [144, 268] width 37 height 17
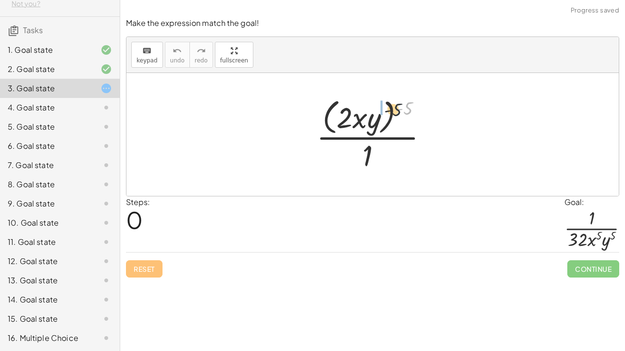
drag, startPoint x: 414, startPoint y: 105, endPoint x: 369, endPoint y: 112, distance: 46.3
click at [369, 112] on div at bounding box center [375, 134] width 129 height 78
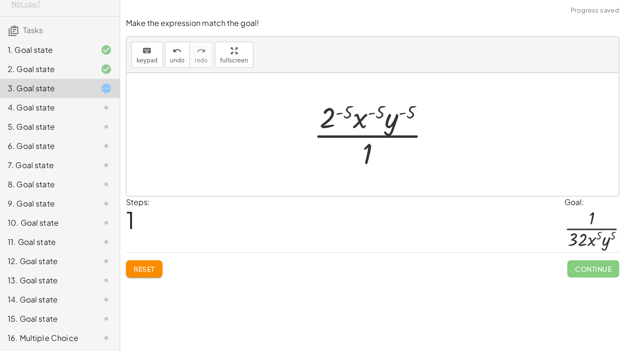
click at [346, 114] on div at bounding box center [376, 135] width 135 height 74
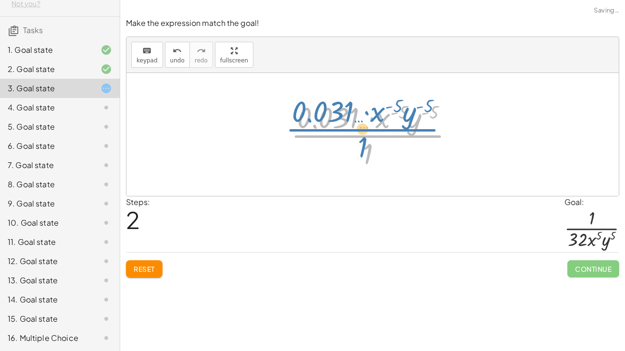
click at [373, 141] on div at bounding box center [376, 135] width 180 height 74
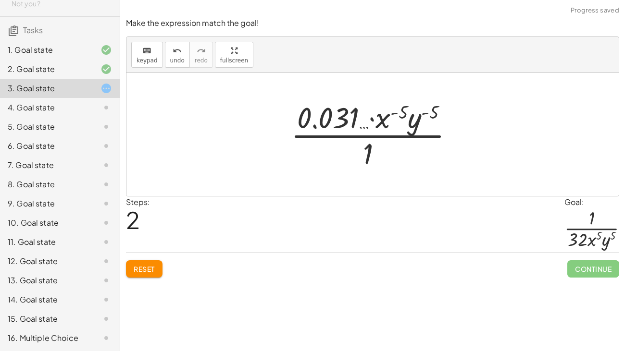
click at [404, 115] on div at bounding box center [376, 135] width 180 height 74
click at [370, 117] on div at bounding box center [376, 135] width 180 height 74
click at [372, 119] on div at bounding box center [376, 135] width 180 height 74
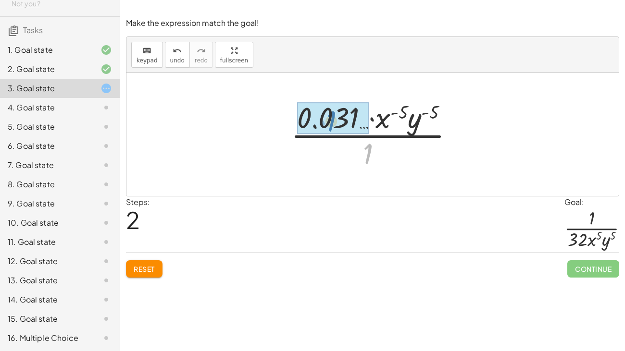
drag, startPoint x: 370, startPoint y: 150, endPoint x: 334, endPoint y: 118, distance: 48.7
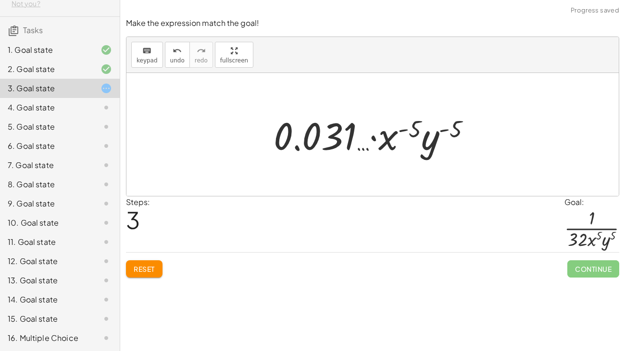
click at [376, 138] on div at bounding box center [376, 135] width 215 height 50
drag, startPoint x: 408, startPoint y: 141, endPoint x: 371, endPoint y: 140, distance: 36.5
click at [371, 140] on div at bounding box center [376, 135] width 215 height 50
drag, startPoint x: 409, startPoint y: 134, endPoint x: 346, endPoint y: 148, distance: 64.1
click at [346, 148] on div at bounding box center [376, 135] width 215 height 50
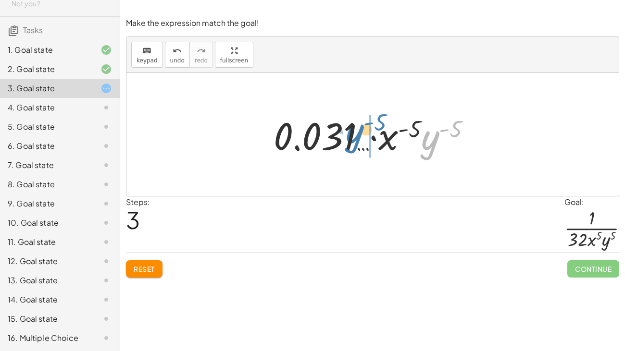
drag, startPoint x: 435, startPoint y: 148, endPoint x: 360, endPoint y: 141, distance: 74.8
click at [360, 141] on div at bounding box center [376, 135] width 215 height 50
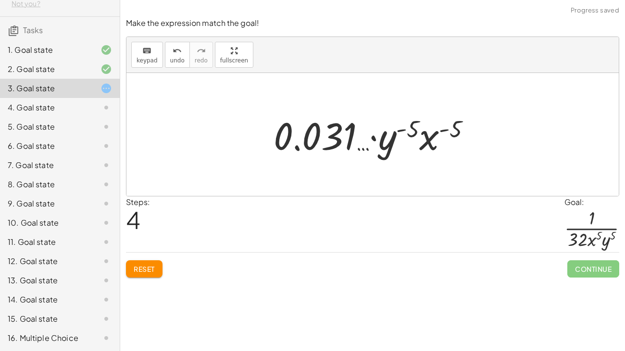
click at [369, 137] on div at bounding box center [376, 135] width 215 height 50
drag, startPoint x: 419, startPoint y: 130, endPoint x: 367, endPoint y: 133, distance: 52.5
click at [367, 133] on div at bounding box center [376, 135] width 215 height 50
drag, startPoint x: 388, startPoint y: 143, endPoint x: 348, endPoint y: 137, distance: 40.3
click at [348, 137] on div at bounding box center [376, 135] width 215 height 50
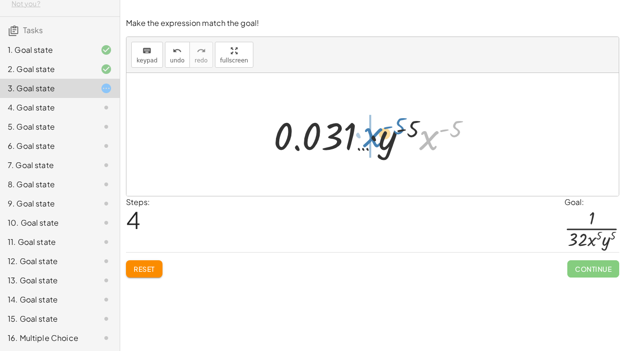
drag, startPoint x: 423, startPoint y: 144, endPoint x: 366, endPoint y: 141, distance: 56.8
click at [366, 141] on div at bounding box center [376, 135] width 215 height 50
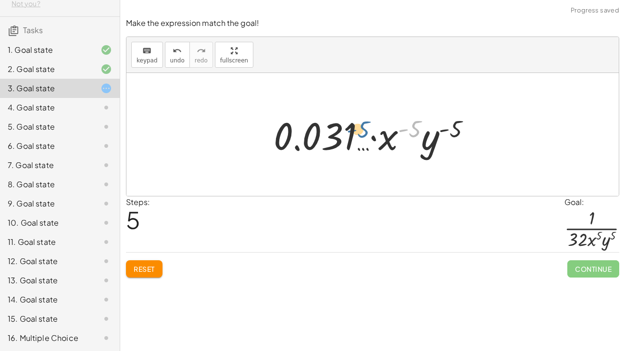
drag, startPoint x: 421, startPoint y: 141, endPoint x: 368, endPoint y: 143, distance: 52.9
click at [368, 143] on div at bounding box center [376, 135] width 215 height 50
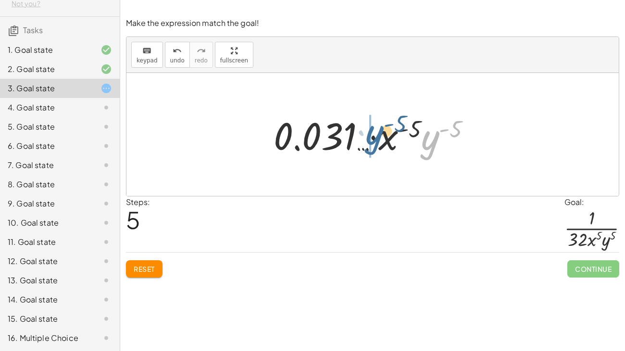
drag, startPoint x: 416, startPoint y: 146, endPoint x: 358, endPoint y: 140, distance: 58.4
click at [358, 140] on div at bounding box center [376, 135] width 215 height 50
click at [131, 252] on div "Reset Continue" at bounding box center [372, 264] width 493 height 25
click at [130, 260] on button "Reset" at bounding box center [144, 268] width 37 height 17
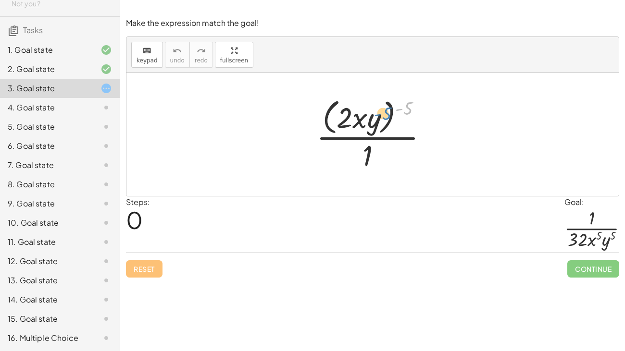
drag, startPoint x: 407, startPoint y: 106, endPoint x: 386, endPoint y: 111, distance: 21.8
click at [386, 111] on div at bounding box center [375, 134] width 129 height 78
drag, startPoint x: 414, startPoint y: 103, endPoint x: 387, endPoint y: 104, distance: 26.9
click at [387, 104] on div at bounding box center [375, 134] width 129 height 78
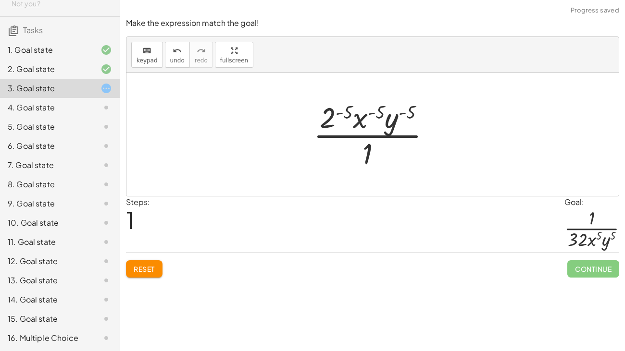
click at [147, 260] on button "Reset" at bounding box center [144, 268] width 37 height 17
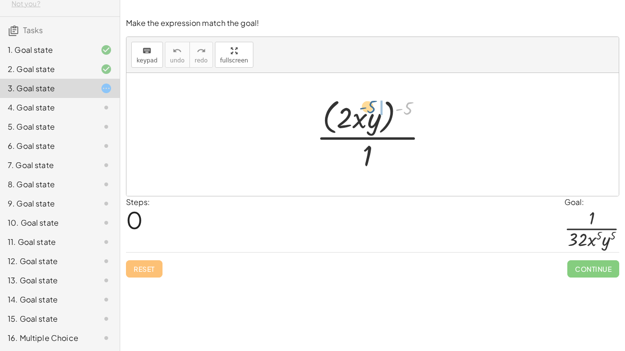
drag, startPoint x: 411, startPoint y: 113, endPoint x: 392, endPoint y: 119, distance: 20.5
click at [392, 119] on div at bounding box center [375, 134] width 129 height 78
drag, startPoint x: 402, startPoint y: 109, endPoint x: 373, endPoint y: 115, distance: 29.9
click at [373, 115] on div at bounding box center [375, 134] width 129 height 78
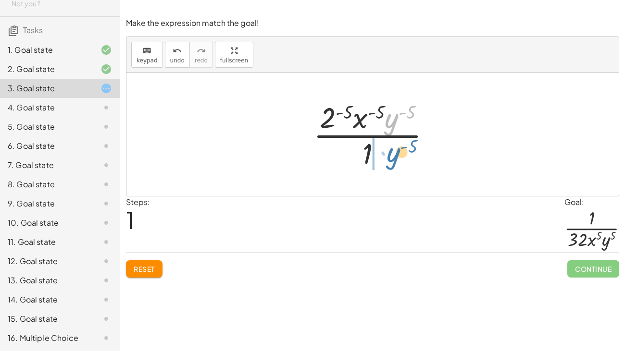
drag, startPoint x: 387, startPoint y: 125, endPoint x: 388, endPoint y: 161, distance: 36.5
click at [388, 161] on div at bounding box center [376, 135] width 135 height 74
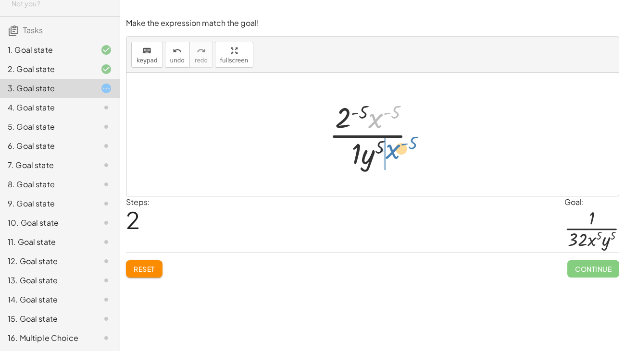
drag, startPoint x: 373, startPoint y: 123, endPoint x: 391, endPoint y: 157, distance: 38.9
click at [391, 157] on div at bounding box center [376, 135] width 104 height 74
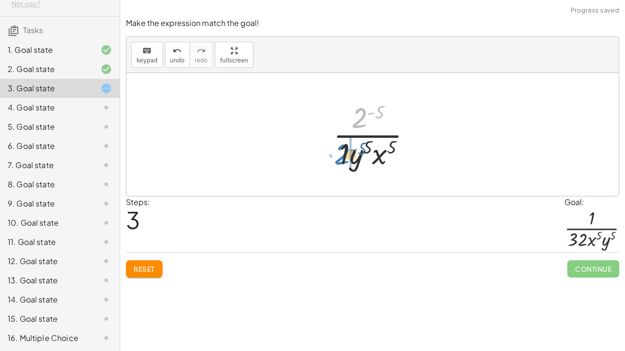
drag, startPoint x: 360, startPoint y: 119, endPoint x: 342, endPoint y: 155, distance: 40.4
click at [342, 155] on div at bounding box center [376, 135] width 96 height 74
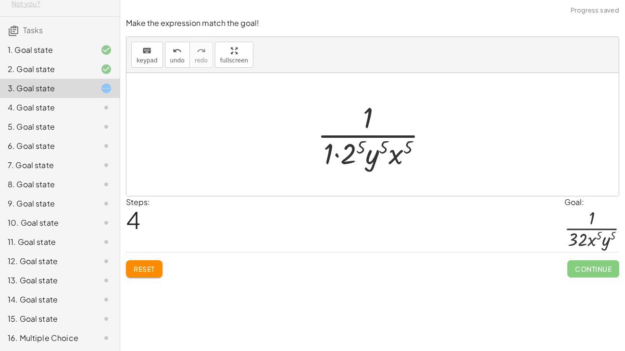
click at [335, 154] on div at bounding box center [376, 135] width 128 height 74
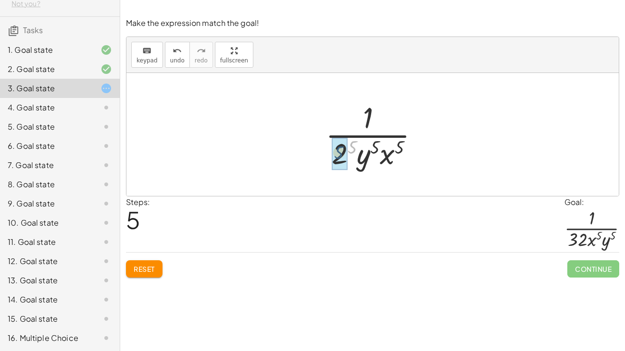
drag, startPoint x: 349, startPoint y: 152, endPoint x: 335, endPoint y: 157, distance: 14.5
click at [457, 269] on div "Make the expression match the goal! keyboard keypad undo undo redo redo fullscr…" at bounding box center [372, 175] width 505 height 351
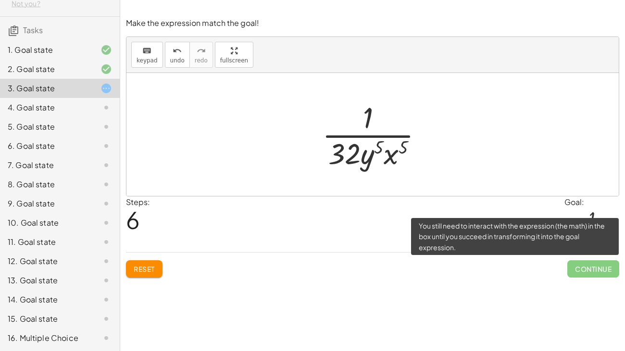
click at [607, 269] on span "Continue" at bounding box center [593, 268] width 52 height 17
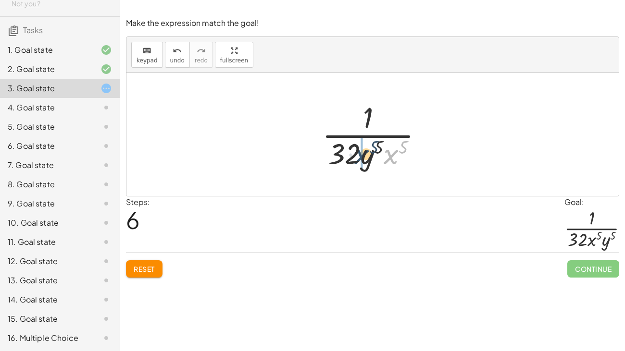
drag, startPoint x: 393, startPoint y: 164, endPoint x: 364, endPoint y: 164, distance: 29.3
click at [364, 164] on div at bounding box center [376, 135] width 118 height 74
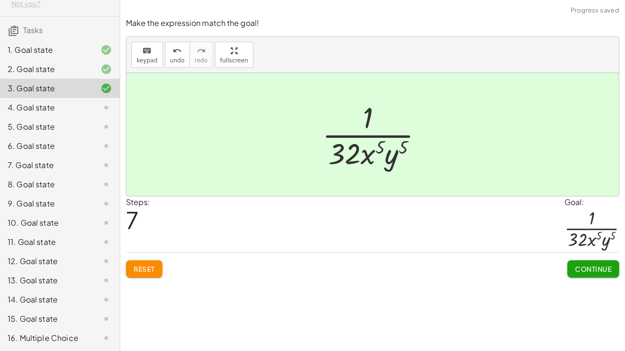
click at [602, 269] on button "Continue" at bounding box center [593, 268] width 52 height 17
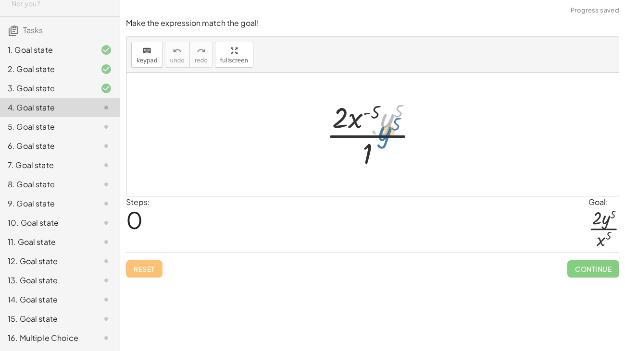
drag, startPoint x: 385, startPoint y: 124, endPoint x: 383, endPoint y: 136, distance: 12.6
click at [383, 136] on div at bounding box center [376, 135] width 110 height 74
drag, startPoint x: 356, startPoint y: 115, endPoint x: 382, endPoint y: 149, distance: 43.0
click at [382, 149] on div at bounding box center [376, 135] width 110 height 74
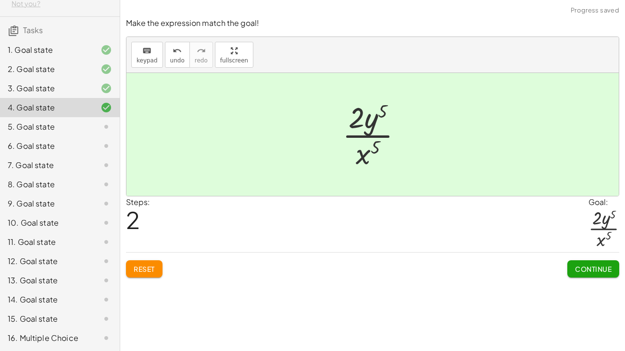
click at [576, 269] on span "Continue" at bounding box center [593, 269] width 37 height 9
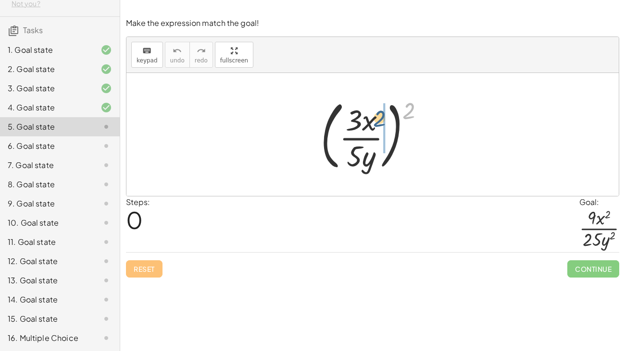
drag, startPoint x: 404, startPoint y: 115, endPoint x: 372, endPoint y: 124, distance: 33.6
click at [372, 124] on div at bounding box center [376, 135] width 121 height 80
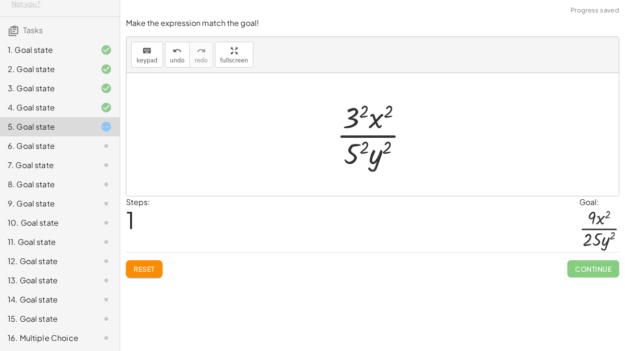
click at [362, 153] on div at bounding box center [376, 135] width 89 height 74
click at [360, 113] on div at bounding box center [375, 135] width 93 height 74
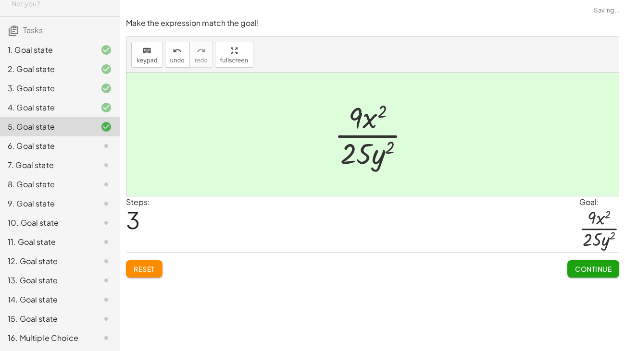
click at [587, 269] on button "Continue" at bounding box center [593, 268] width 52 height 17
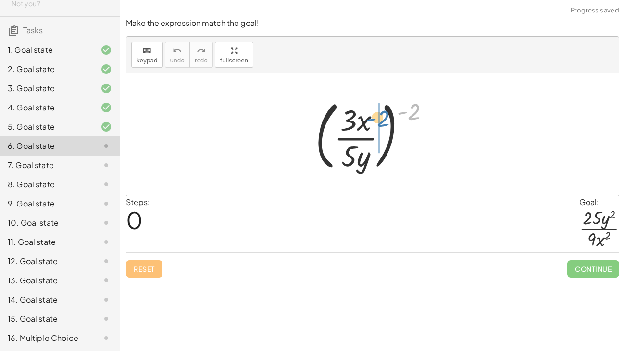
drag, startPoint x: 415, startPoint y: 112, endPoint x: 384, endPoint y: 119, distance: 32.4
click at [384, 119] on div at bounding box center [376, 135] width 132 height 80
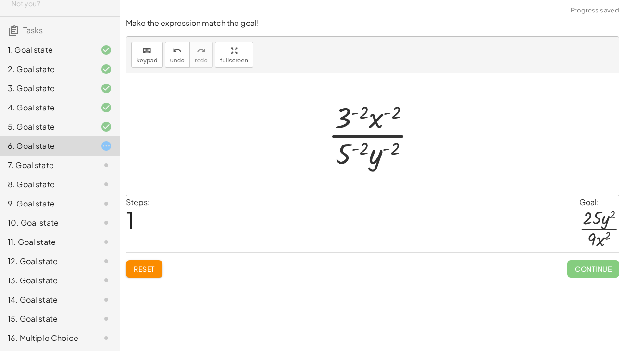
click at [357, 113] on div at bounding box center [375, 135] width 105 height 74
click at [141, 269] on span "Reset" at bounding box center [144, 269] width 21 height 9
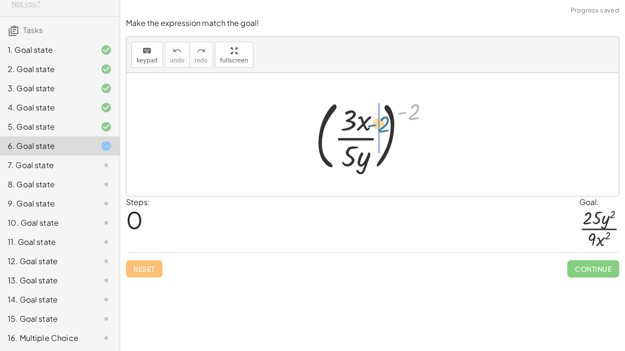
drag, startPoint x: 406, startPoint y: 117, endPoint x: 375, endPoint y: 129, distance: 33.2
click at [375, 129] on div at bounding box center [376, 135] width 132 height 80
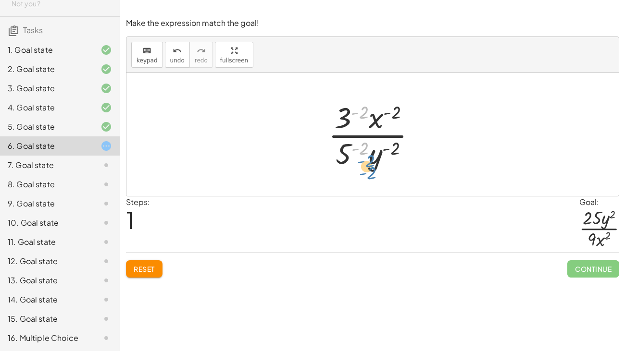
drag, startPoint x: 352, startPoint y: 115, endPoint x: 359, endPoint y: 163, distance: 48.5
click at [359, 163] on div at bounding box center [375, 135] width 105 height 74
drag, startPoint x: 339, startPoint y: 112, endPoint x: 356, endPoint y: 152, distance: 43.7
click at [356, 152] on div at bounding box center [375, 135] width 105 height 74
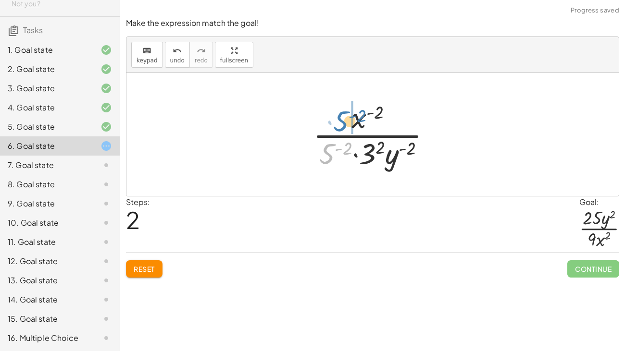
drag, startPoint x: 331, startPoint y: 151, endPoint x: 345, endPoint y: 119, distance: 35.5
click at [345, 119] on div at bounding box center [376, 135] width 136 height 74
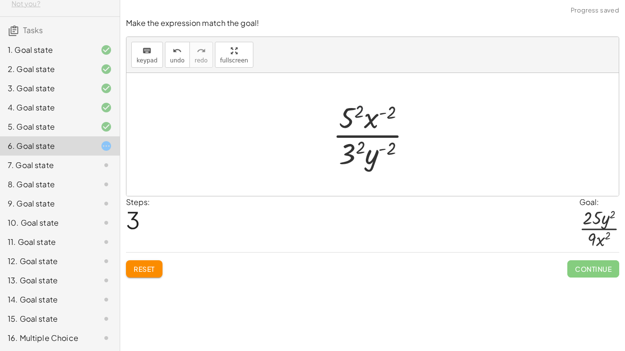
click at [361, 115] on div at bounding box center [376, 135] width 96 height 74
click at [354, 140] on div at bounding box center [376, 135] width 102 height 74
click at [360, 152] on div at bounding box center [376, 135] width 102 height 74
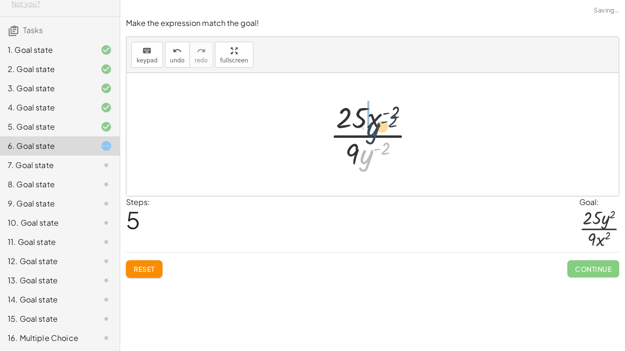
drag, startPoint x: 372, startPoint y: 153, endPoint x: 379, endPoint y: 124, distance: 29.7
click at [379, 124] on div at bounding box center [376, 135] width 102 height 74
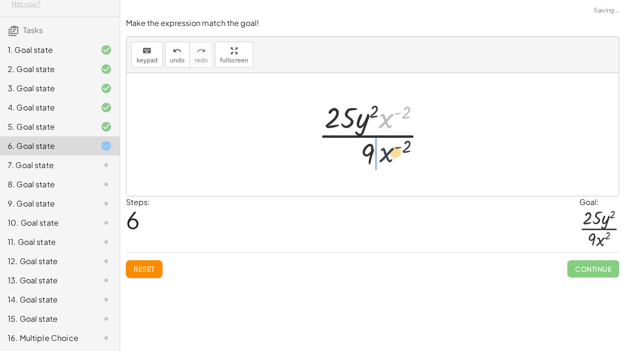
drag, startPoint x: 386, startPoint y: 122, endPoint x: 386, endPoint y: 156, distance: 34.6
click at [386, 156] on div at bounding box center [375, 135] width 125 height 74
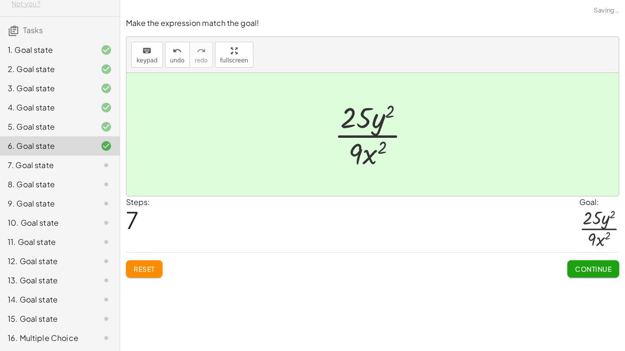
click at [570, 266] on button "Continue" at bounding box center [593, 268] width 52 height 17
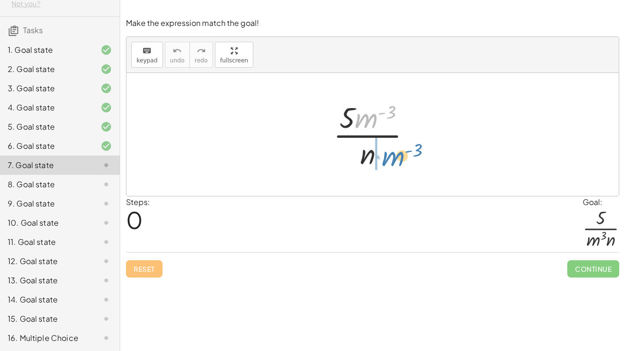
drag, startPoint x: 363, startPoint y: 127, endPoint x: 390, endPoint y: 165, distance: 46.5
click at [390, 165] on div at bounding box center [375, 135] width 95 height 74
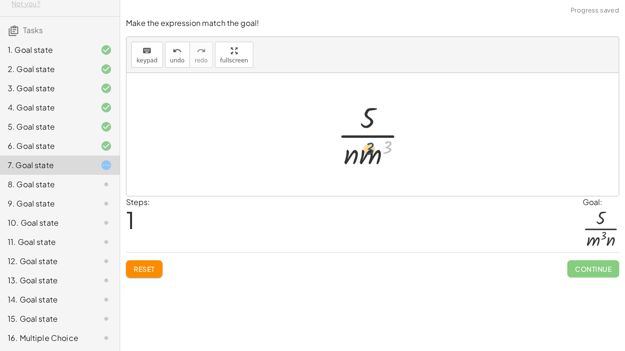
drag, startPoint x: 386, startPoint y: 146, endPoint x: 372, endPoint y: 151, distance: 15.4
click at [372, 151] on div at bounding box center [376, 135] width 87 height 74
drag, startPoint x: 370, startPoint y: 157, endPoint x: 339, endPoint y: 157, distance: 30.3
click at [339, 157] on div at bounding box center [376, 135] width 87 height 74
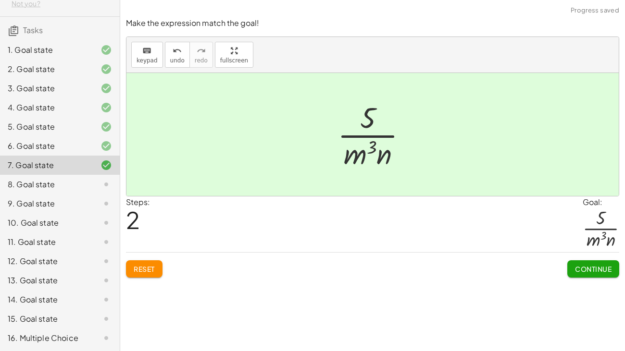
click at [579, 269] on span "Continue" at bounding box center [593, 269] width 37 height 9
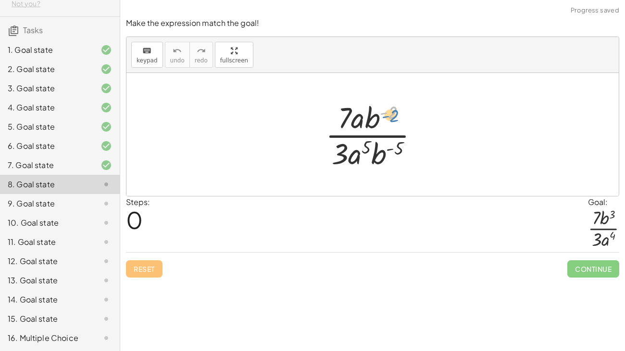
click at [390, 111] on div at bounding box center [376, 135] width 111 height 74
drag, startPoint x: 392, startPoint y: 109, endPoint x: 368, endPoint y: 149, distance: 47.0
click at [368, 149] on div at bounding box center [376, 135] width 111 height 74
drag, startPoint x: 374, startPoint y: 122, endPoint x: 384, endPoint y: 159, distance: 38.1
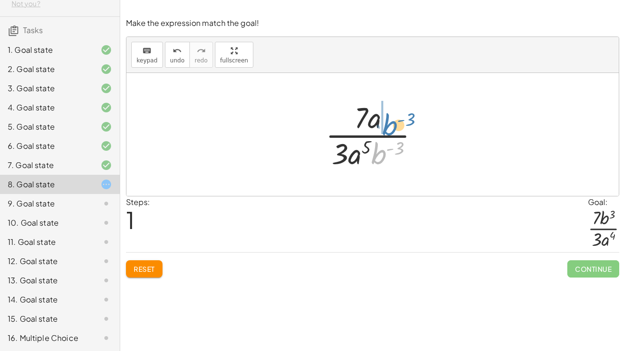
drag, startPoint x: 384, startPoint y: 156, endPoint x: 396, endPoint y: 124, distance: 34.7
click at [396, 124] on div at bounding box center [376, 135] width 111 height 74
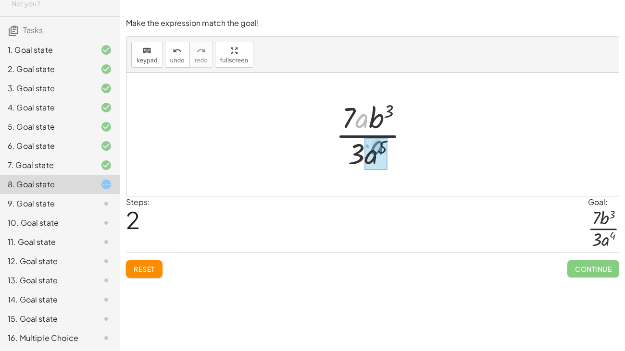
drag, startPoint x: 359, startPoint y: 123, endPoint x: 376, endPoint y: 153, distance: 34.2
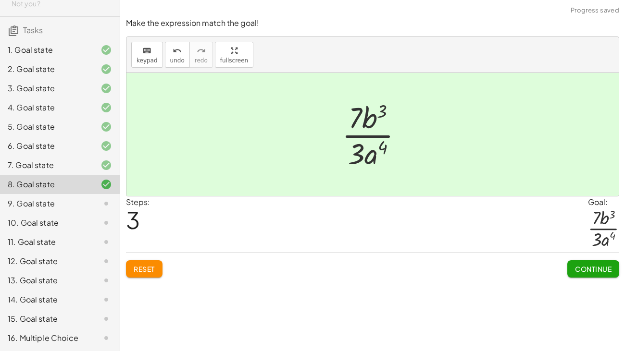
click at [572, 269] on button "Continue" at bounding box center [593, 268] width 52 height 17
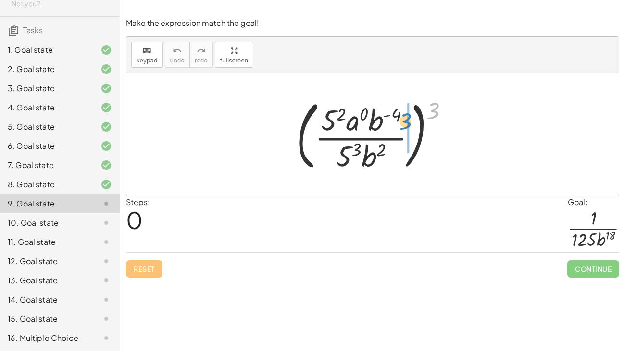
drag, startPoint x: 433, startPoint y: 111, endPoint x: 404, endPoint y: 123, distance: 31.2
click at [404, 123] on div at bounding box center [376, 135] width 170 height 80
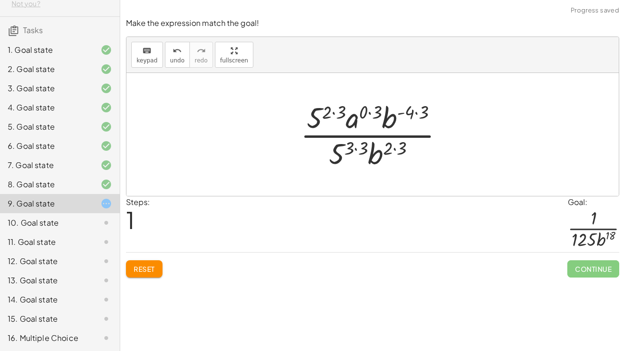
click at [335, 113] on div at bounding box center [376, 135] width 161 height 74
click at [363, 114] on div at bounding box center [376, 135] width 147 height 74
click at [401, 115] on div at bounding box center [376, 135] width 133 height 74
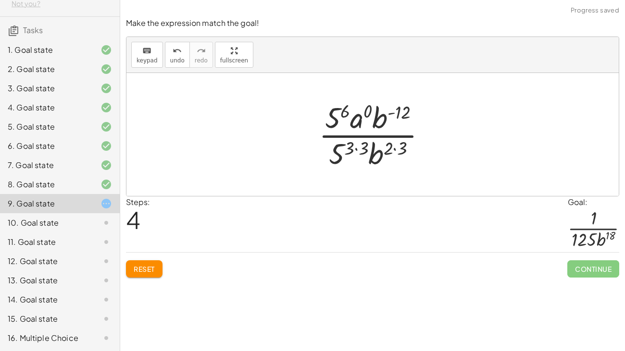
click at [395, 144] on div at bounding box center [376, 135] width 125 height 74
click at [359, 148] on div at bounding box center [376, 135] width 125 height 74
click at [363, 148] on div at bounding box center [376, 135] width 125 height 74
drag, startPoint x: 364, startPoint y: 148, endPoint x: 390, endPoint y: 151, distance: 26.2
click at [390, 151] on div at bounding box center [376, 135] width 125 height 74
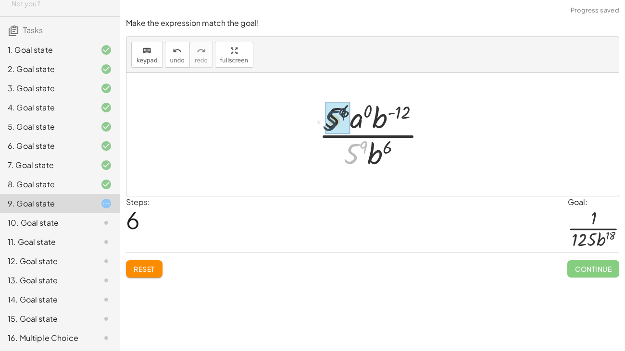
drag, startPoint x: 356, startPoint y: 154, endPoint x: 333, endPoint y: 118, distance: 42.1
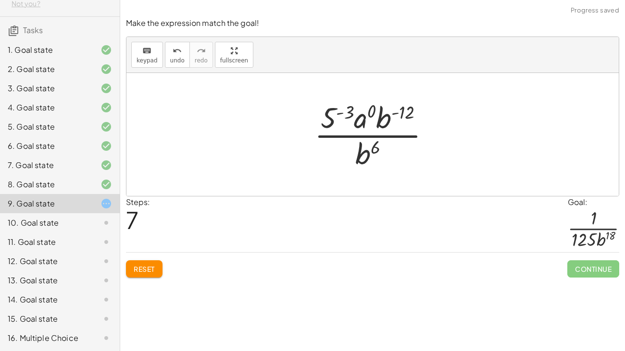
click at [342, 114] on div at bounding box center [376, 135] width 133 height 74
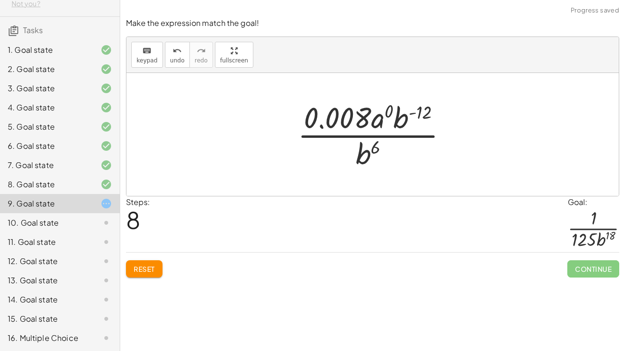
click at [141, 267] on span "Reset" at bounding box center [144, 269] width 21 height 9
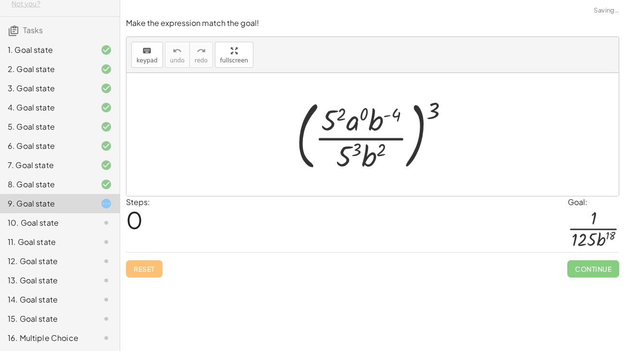
click at [345, 113] on div at bounding box center [376, 135] width 170 height 80
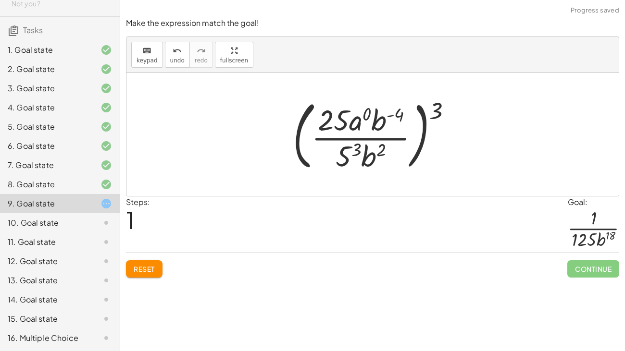
click at [357, 150] on div at bounding box center [376, 135] width 176 height 80
drag, startPoint x: 349, startPoint y: 153, endPoint x: 344, endPoint y: 149, distance: 6.5
click at [344, 149] on div at bounding box center [376, 135] width 176 height 80
drag, startPoint x: 363, startPoint y: 115, endPoint x: 326, endPoint y: 116, distance: 37.0
click at [326, 116] on div at bounding box center [376, 135] width 176 height 80
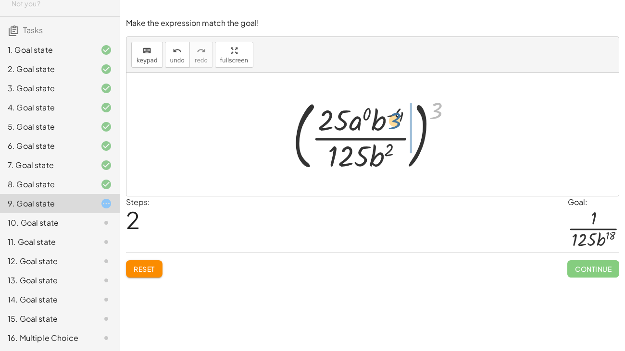
drag, startPoint x: 436, startPoint y: 109, endPoint x: 407, endPoint y: 118, distance: 30.9
click at [407, 118] on div at bounding box center [376, 135] width 176 height 80
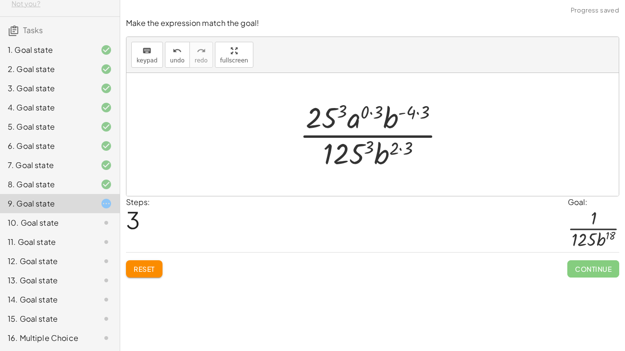
click at [347, 113] on div at bounding box center [376, 135] width 163 height 74
click at [342, 113] on div at bounding box center [376, 135] width 163 height 74
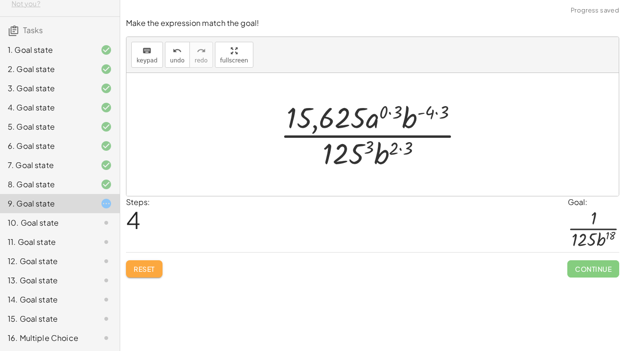
click at [153, 269] on button "Reset" at bounding box center [144, 268] width 37 height 17
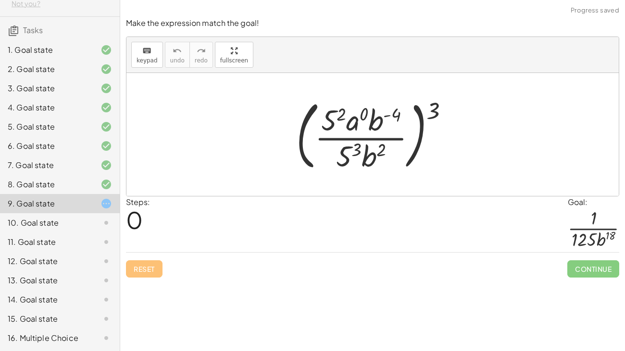
click at [352, 149] on div at bounding box center [376, 135] width 170 height 80
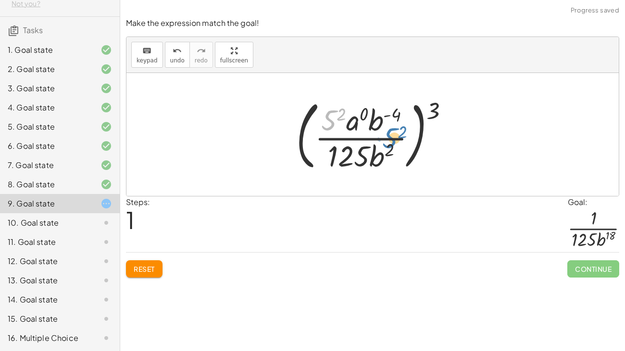
drag, startPoint x: 330, startPoint y: 124, endPoint x: 391, endPoint y: 141, distance: 63.6
click at [391, 141] on div at bounding box center [376, 135] width 170 height 80
drag, startPoint x: 381, startPoint y: 157, endPoint x: 386, endPoint y: 129, distance: 28.3
click at [389, 117] on div at bounding box center [376, 135] width 170 height 80
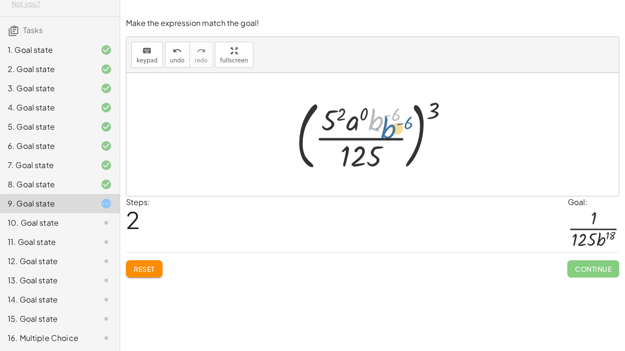
drag, startPoint x: 376, startPoint y: 123, endPoint x: 388, endPoint y: 127, distance: 12.6
click at [388, 127] on div at bounding box center [376, 135] width 170 height 80
drag, startPoint x: 342, startPoint y: 117, endPoint x: 387, endPoint y: 123, distance: 45.6
click at [387, 123] on div at bounding box center [376, 135] width 170 height 80
drag, startPoint x: 333, startPoint y: 124, endPoint x: 370, endPoint y: 125, distance: 37.5
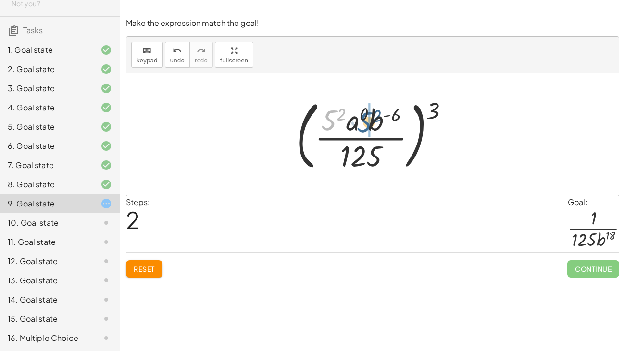
click at [370, 125] on div at bounding box center [376, 135] width 170 height 80
click at [361, 116] on div at bounding box center [376, 135] width 170 height 80
drag, startPoint x: 429, startPoint y: 109, endPoint x: 397, endPoint y: 121, distance: 33.8
click at [397, 121] on div at bounding box center [376, 135] width 170 height 80
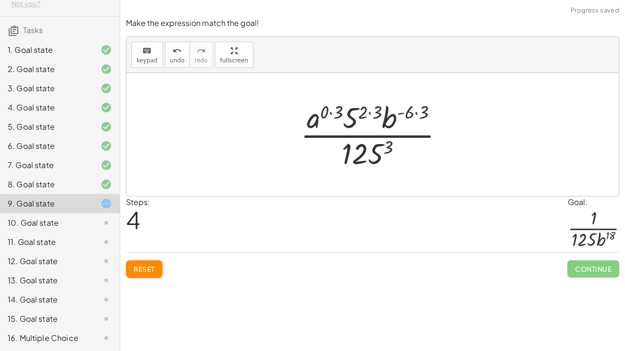
click at [370, 112] on div at bounding box center [376, 135] width 161 height 74
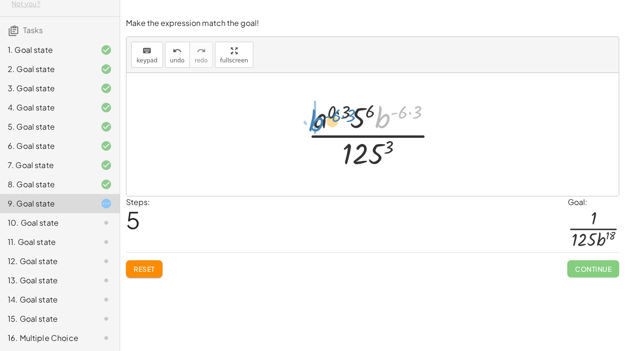
drag, startPoint x: 375, startPoint y: 122, endPoint x: 308, endPoint y: 125, distance: 67.4
click at [308, 125] on div at bounding box center [376, 135] width 147 height 74
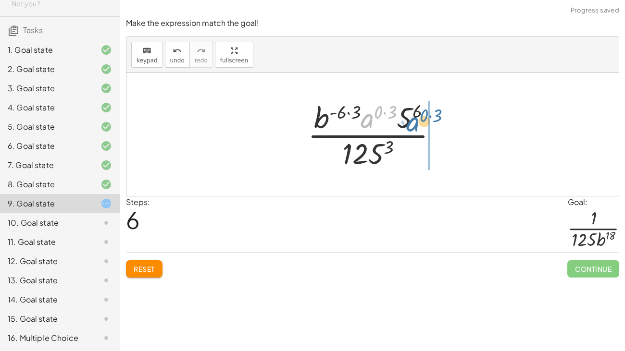
drag, startPoint x: 372, startPoint y: 119, endPoint x: 419, endPoint y: 123, distance: 46.8
click at [419, 123] on div at bounding box center [376, 135] width 147 height 74
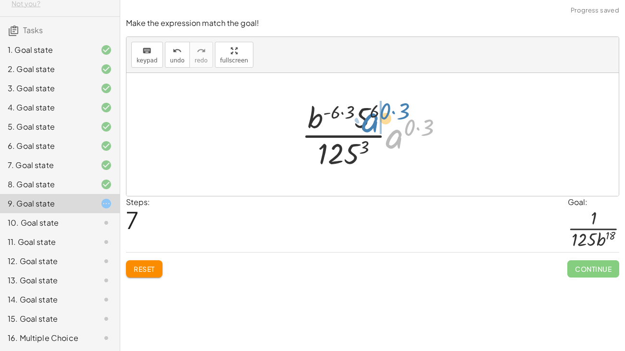
drag, startPoint x: 399, startPoint y: 136, endPoint x: 372, endPoint y: 120, distance: 31.7
click at [372, 120] on div at bounding box center [376, 135] width 159 height 74
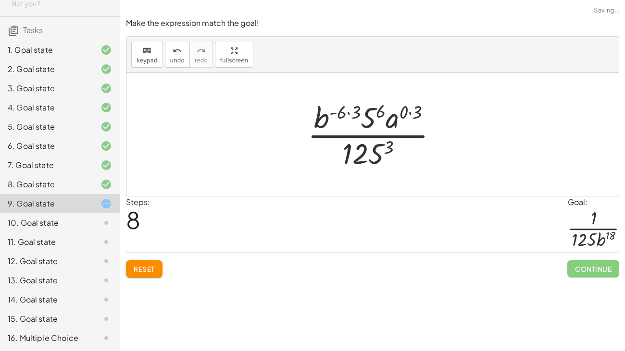
click at [410, 115] on div at bounding box center [376, 135] width 147 height 74
drag, startPoint x: 398, startPoint y: 121, endPoint x: 363, endPoint y: 120, distance: 35.1
click at [363, 120] on div at bounding box center [376, 135] width 133 height 74
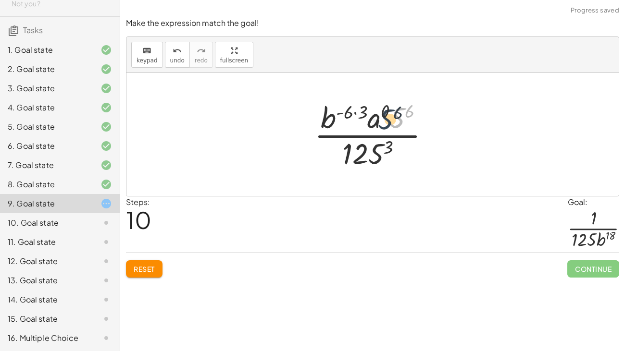
drag, startPoint x: 403, startPoint y: 113, endPoint x: 383, endPoint y: 117, distance: 20.1
click at [383, 117] on div at bounding box center [376, 135] width 133 height 74
drag, startPoint x: 384, startPoint y: 114, endPoint x: 374, endPoint y: 121, distance: 12.1
drag, startPoint x: 403, startPoint y: 114, endPoint x: 392, endPoint y: 122, distance: 13.5
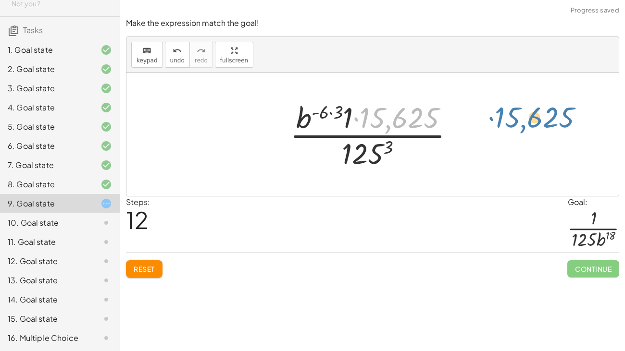
drag, startPoint x: 376, startPoint y: 120, endPoint x: 512, endPoint y: 120, distance: 135.5
click at [512, 120] on div "( · 5 2 · a 0 · b ( - 4 ) · 5 3 · b 2 ) 3 ( · 5 2 · a 0 · b ( - 4 ) · 125 · b 2…" at bounding box center [372, 134] width 492 height 123
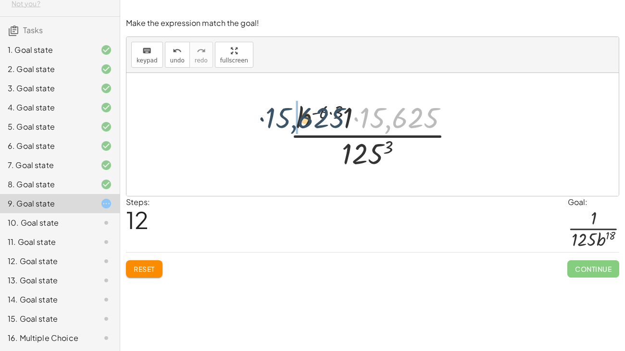
drag, startPoint x: 395, startPoint y: 120, endPoint x: 294, endPoint y: 119, distance: 101.4
click at [294, 119] on div at bounding box center [376, 135] width 182 height 74
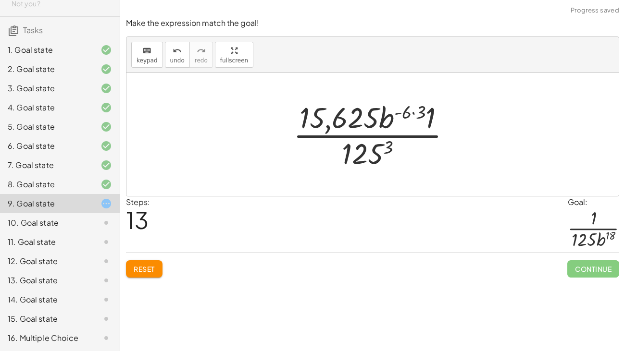
click at [415, 113] on div at bounding box center [375, 135] width 175 height 74
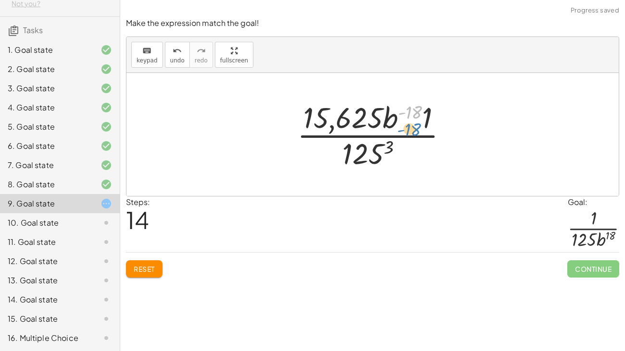
drag, startPoint x: 414, startPoint y: 113, endPoint x: 415, endPoint y: 126, distance: 13.0
click at [415, 126] on div at bounding box center [376, 135] width 168 height 74
drag, startPoint x: 392, startPoint y: 147, endPoint x: 392, endPoint y: 107, distance: 39.9
click at [392, 107] on div at bounding box center [376, 135] width 168 height 74
drag, startPoint x: 416, startPoint y: 111, endPoint x: 392, endPoint y: 148, distance: 44.1
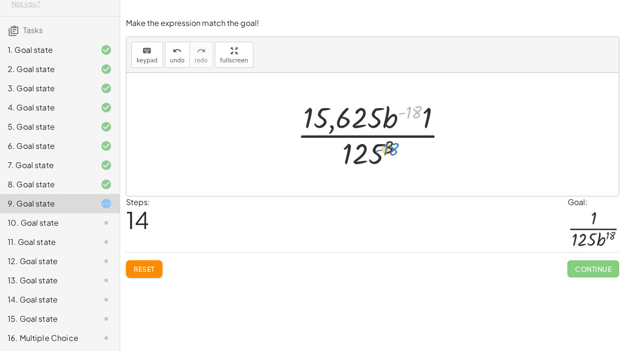
click at [392, 148] on div at bounding box center [376, 135] width 168 height 74
drag, startPoint x: 387, startPoint y: 150, endPoint x: 390, endPoint y: 99, distance: 51.1
click at [390, 99] on div at bounding box center [376, 135] width 168 height 74
drag, startPoint x: 386, startPoint y: 120, endPoint x: 384, endPoint y: 156, distance: 36.6
click at [384, 156] on div at bounding box center [376, 135] width 168 height 74
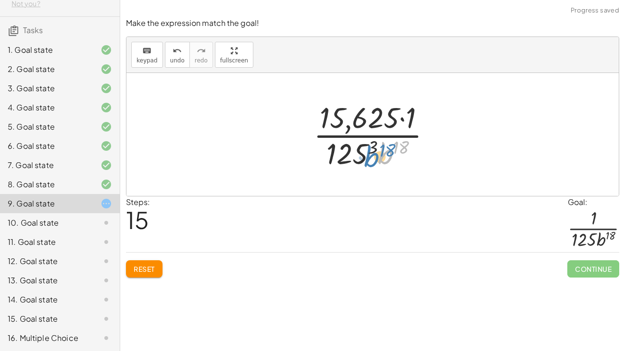
drag, startPoint x: 380, startPoint y: 154, endPoint x: 365, endPoint y: 156, distance: 15.0
click at [365, 156] on div at bounding box center [376, 135] width 135 height 74
click at [375, 145] on div at bounding box center [376, 135] width 135 height 74
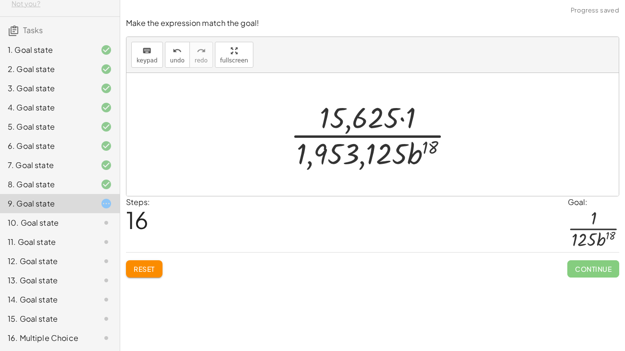
click at [141, 269] on div "Make the expression match the goal! keyboard keypad undo undo redo redo fullscr…" at bounding box center [372, 148] width 505 height 272
click at [147, 269] on button "Reset" at bounding box center [144, 268] width 37 height 17
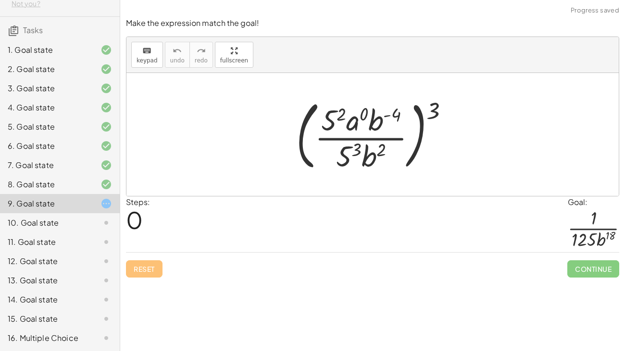
click at [357, 152] on div at bounding box center [376, 135] width 170 height 80
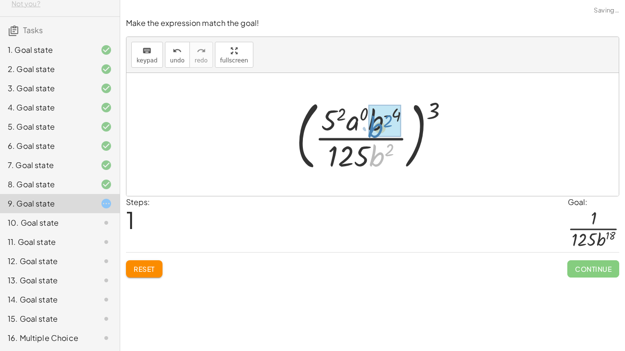
drag, startPoint x: 380, startPoint y: 154, endPoint x: 379, endPoint y: 125, distance: 28.9
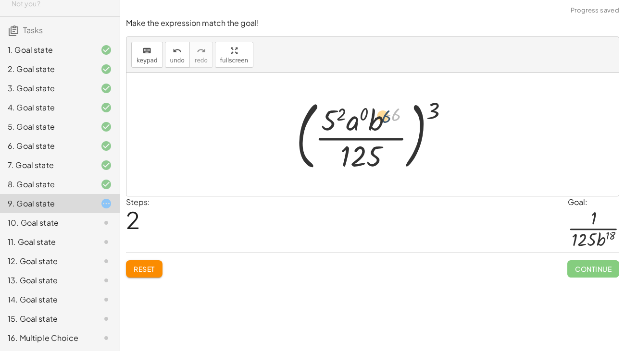
drag, startPoint x: 395, startPoint y: 115, endPoint x: 382, endPoint y: 118, distance: 13.8
click at [382, 118] on div at bounding box center [376, 135] width 170 height 80
drag, startPoint x: 429, startPoint y: 111, endPoint x: 392, endPoint y: 110, distance: 37.5
click at [392, 110] on div at bounding box center [376, 135] width 170 height 80
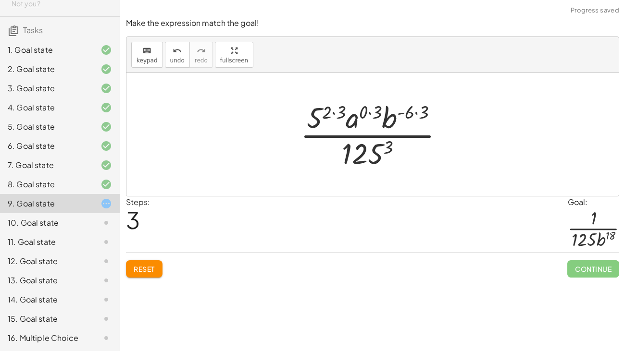
click at [142, 262] on button "Reset" at bounding box center [144, 268] width 37 height 17
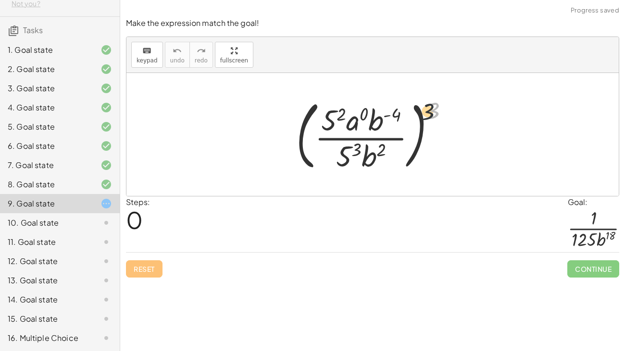
drag, startPoint x: 430, startPoint y: 114, endPoint x: 402, endPoint y: 121, distance: 29.3
click at [402, 121] on div at bounding box center [376, 135] width 170 height 80
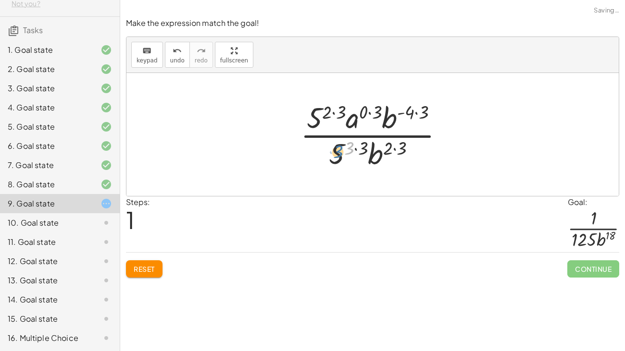
drag, startPoint x: 352, startPoint y: 149, endPoint x: 336, endPoint y: 154, distance: 16.9
click at [336, 154] on div at bounding box center [376, 135] width 161 height 74
click at [145, 268] on span "Reset" at bounding box center [144, 269] width 21 height 9
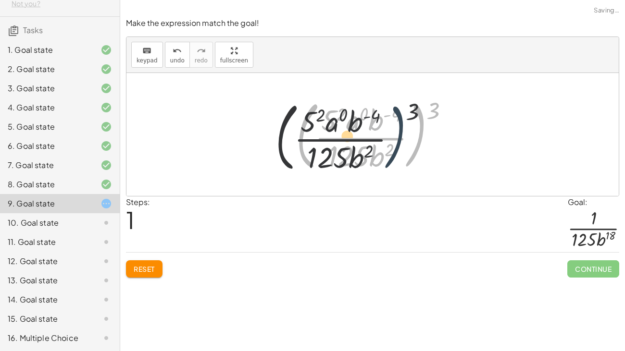
drag, startPoint x: 416, startPoint y: 120, endPoint x: 387, endPoint y: 123, distance: 29.0
click at [387, 123] on div at bounding box center [376, 135] width 170 height 80
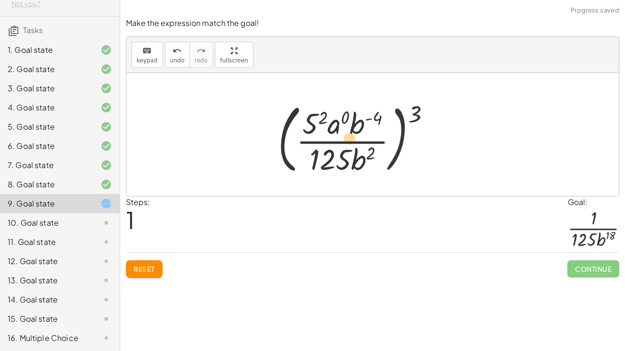
drag, startPoint x: 417, startPoint y: 112, endPoint x: 388, endPoint y: 117, distance: 29.3
click at [388, 117] on div at bounding box center [376, 135] width 170 height 80
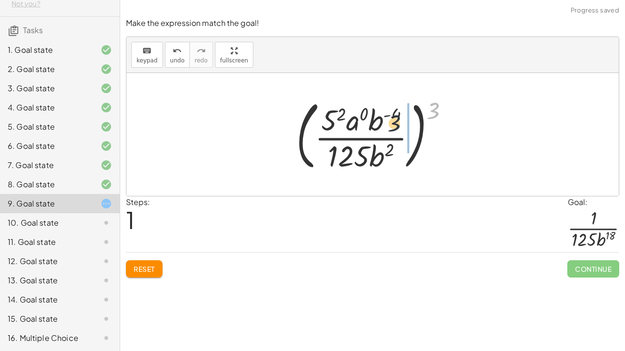
drag, startPoint x: 435, startPoint y: 109, endPoint x: 363, endPoint y: 132, distance: 76.2
click at [363, 132] on div at bounding box center [376, 135] width 170 height 80
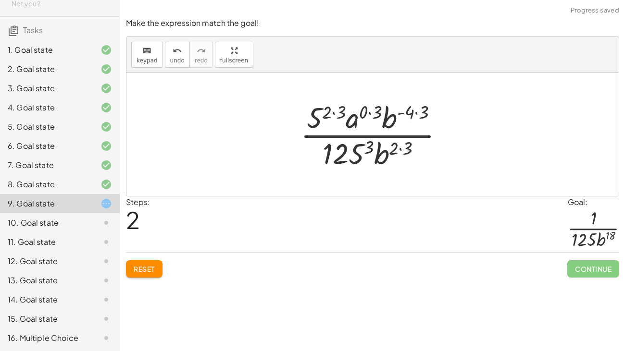
click at [375, 114] on div at bounding box center [376, 135] width 161 height 74
click at [348, 113] on div at bounding box center [376, 135] width 147 height 74
click at [401, 117] on div at bounding box center [376, 135] width 133 height 74
click at [399, 150] on div at bounding box center [376, 135] width 129 height 74
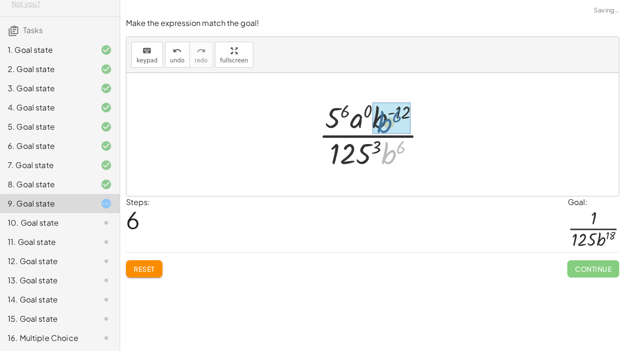
drag, startPoint x: 385, startPoint y: 162, endPoint x: 381, endPoint y: 131, distance: 31.6
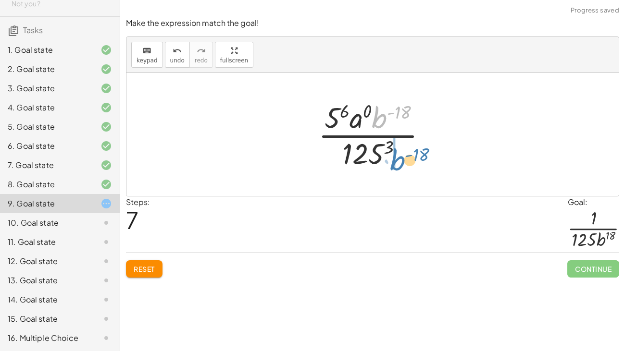
drag, startPoint x: 382, startPoint y: 120, endPoint x: 399, endPoint y: 162, distance: 45.7
click at [399, 162] on div at bounding box center [376, 135] width 126 height 74
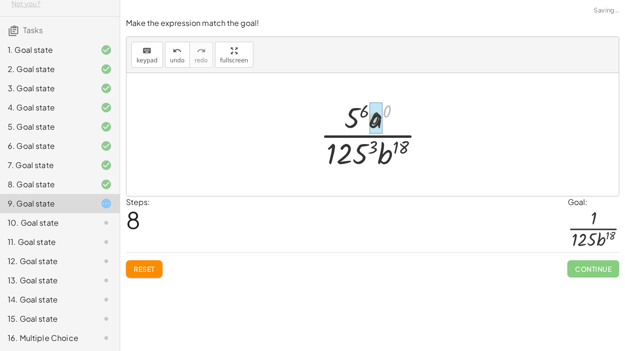
drag, startPoint x: 384, startPoint y: 113, endPoint x: 371, endPoint y: 122, distance: 15.7
drag, startPoint x: 365, startPoint y: 110, endPoint x: 345, endPoint y: 121, distance: 22.6
click at [345, 121] on div at bounding box center [376, 135] width 122 height 74
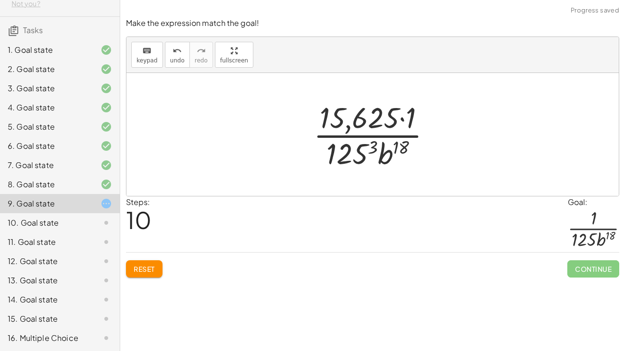
click at [154, 269] on button "Reset" at bounding box center [144, 268] width 37 height 17
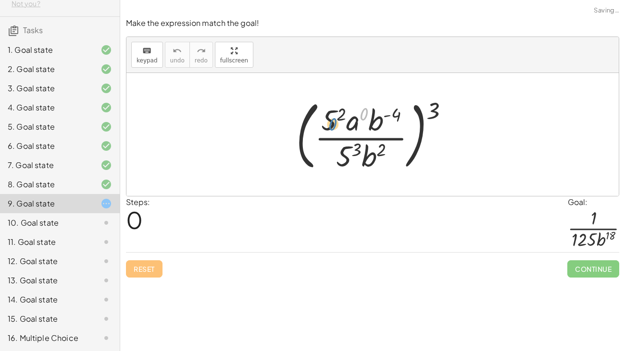
drag, startPoint x: 363, startPoint y: 110, endPoint x: 332, endPoint y: 120, distance: 32.8
click at [332, 120] on div at bounding box center [376, 135] width 170 height 80
drag, startPoint x: 358, startPoint y: 122, endPoint x: 333, endPoint y: 126, distance: 25.4
click at [333, 126] on div at bounding box center [376, 135] width 170 height 80
drag, startPoint x: 339, startPoint y: 117, endPoint x: 327, endPoint y: 125, distance: 13.9
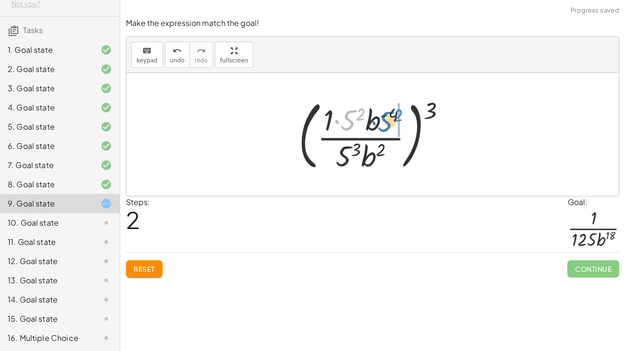
drag, startPoint x: 345, startPoint y: 124, endPoint x: 356, endPoint y: 129, distance: 12.7
click at [356, 129] on div at bounding box center [376, 135] width 164 height 80
drag, startPoint x: 348, startPoint y: 122, endPoint x: 344, endPoint y: 163, distance: 41.6
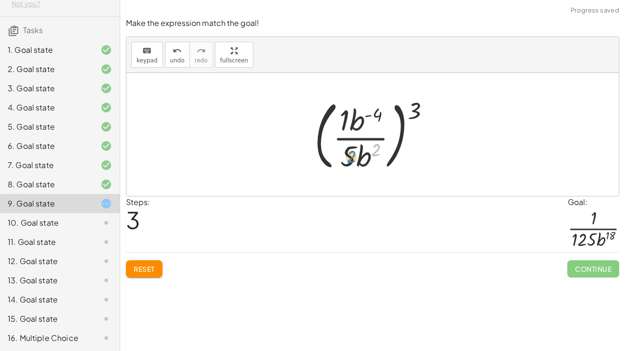
drag, startPoint x: 376, startPoint y: 149, endPoint x: 350, endPoint y: 156, distance: 26.3
click at [350, 156] on div at bounding box center [376, 135] width 133 height 80
drag, startPoint x: 352, startPoint y: 122, endPoint x: 366, endPoint y: 125, distance: 13.9
click at [366, 125] on div at bounding box center [376, 135] width 133 height 80
drag, startPoint x: 376, startPoint y: 116, endPoint x: 362, endPoint y: 121, distance: 14.6
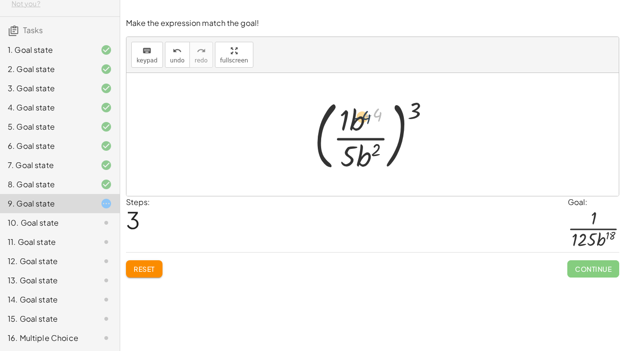
click at [362, 121] on div at bounding box center [376, 135] width 133 height 80
click at [413, 111] on div at bounding box center [376, 135] width 133 height 80
drag, startPoint x: 361, startPoint y: 120, endPoint x: 372, endPoint y: 159, distance: 40.8
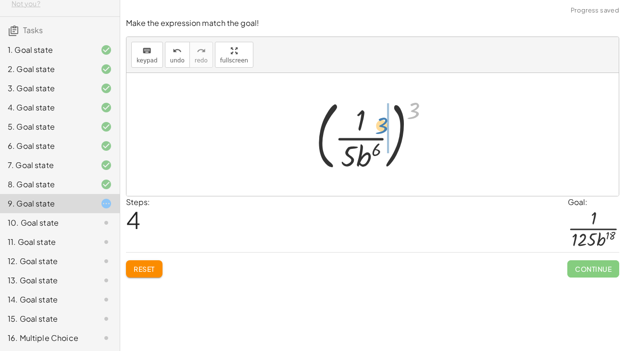
drag, startPoint x: 408, startPoint y: 114, endPoint x: 378, endPoint y: 129, distance: 33.5
click at [378, 129] on div at bounding box center [376, 135] width 130 height 80
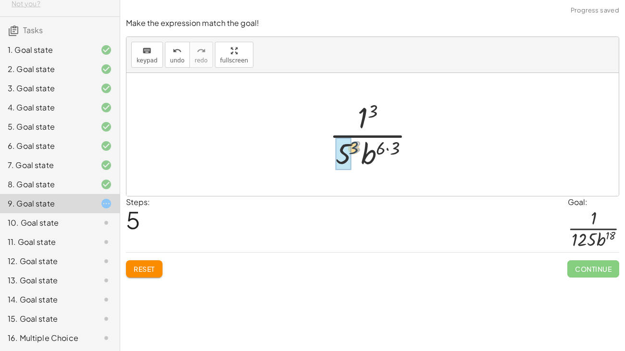
drag, startPoint x: 352, startPoint y: 149, endPoint x: 344, endPoint y: 152, distance: 8.8
drag, startPoint x: 403, startPoint y: 147, endPoint x: 394, endPoint y: 149, distance: 10.0
click at [394, 149] on div at bounding box center [376, 135] width 119 height 74
drag, startPoint x: 372, startPoint y: 111, endPoint x: 364, endPoint y: 116, distance: 10.0
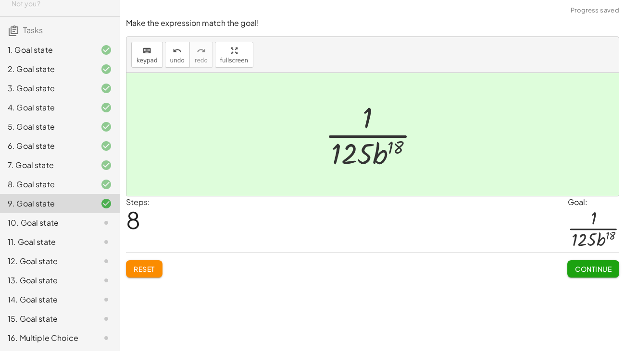
click at [580, 264] on button "Continue" at bounding box center [593, 268] width 52 height 17
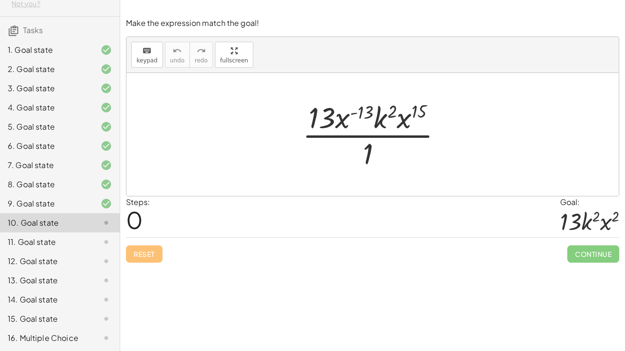
click at [101, 244] on icon at bounding box center [106, 242] width 12 height 12
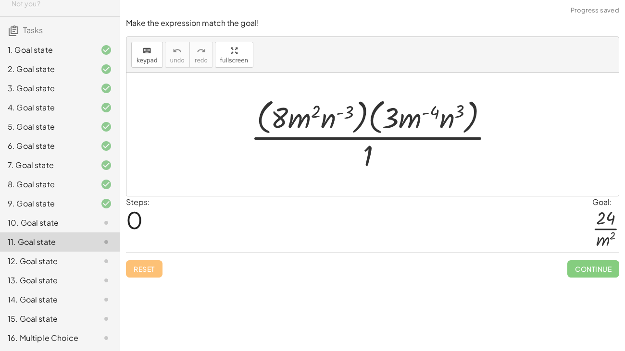
click at [99, 256] on div at bounding box center [98, 262] width 27 height 12
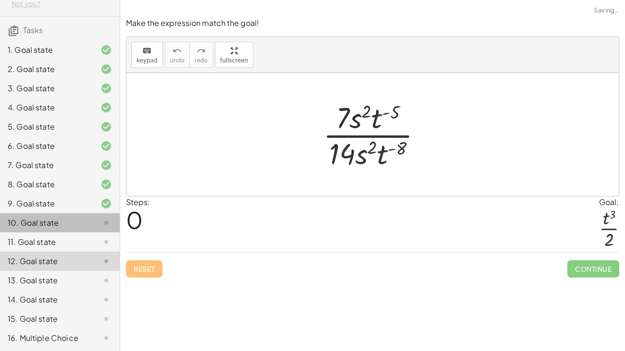
click at [60, 228] on div "10. Goal state" at bounding box center [60, 222] width 120 height 19
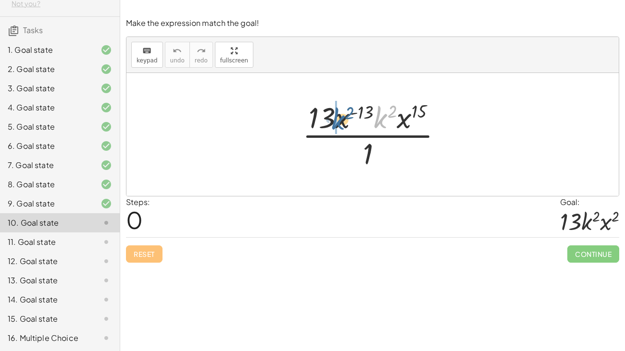
drag, startPoint x: 377, startPoint y: 122, endPoint x: 333, endPoint y: 124, distance: 43.8
click at [333, 124] on div at bounding box center [376, 135] width 157 height 74
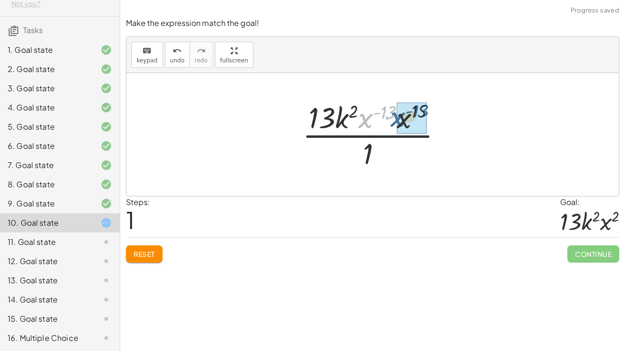
drag, startPoint x: 367, startPoint y: 121, endPoint x: 399, endPoint y: 120, distance: 32.7
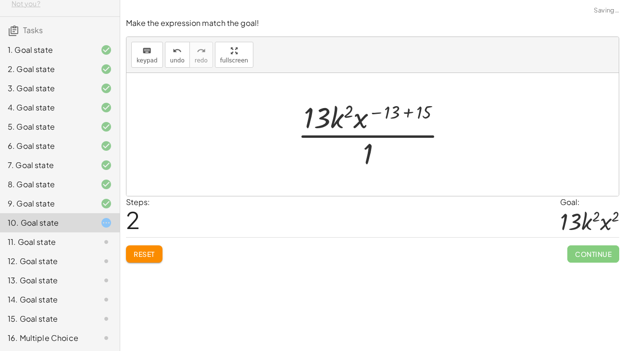
click at [409, 113] on div at bounding box center [376, 135] width 167 height 74
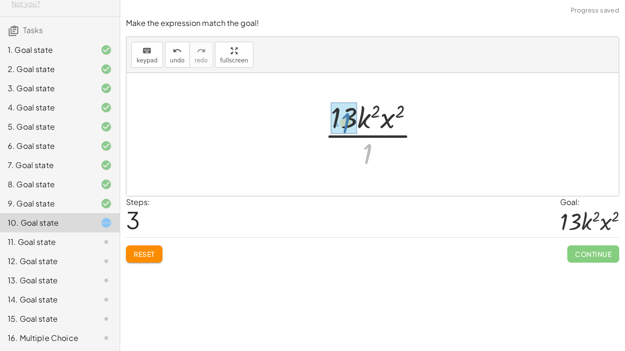
drag, startPoint x: 364, startPoint y: 148, endPoint x: 341, endPoint y: 117, distance: 38.4
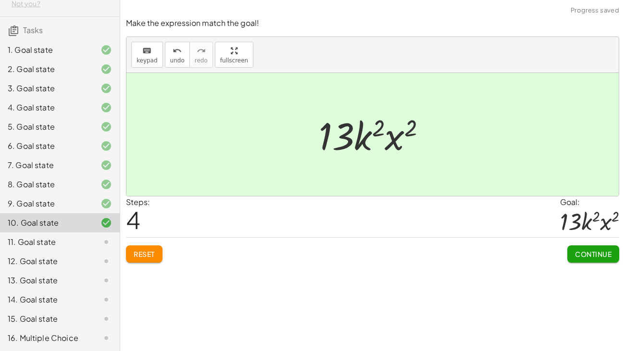
click at [585, 255] on span "Continue" at bounding box center [593, 254] width 37 height 9
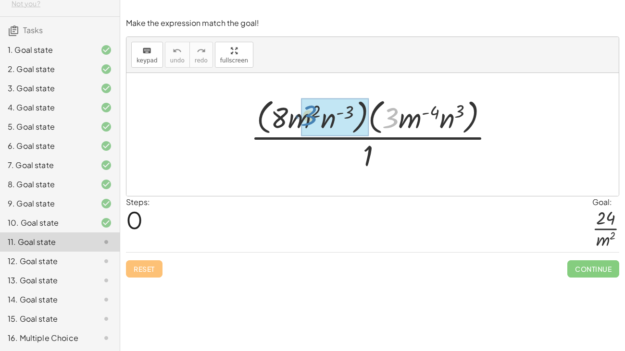
drag, startPoint x: 397, startPoint y: 114, endPoint x: 329, endPoint y: 111, distance: 67.9
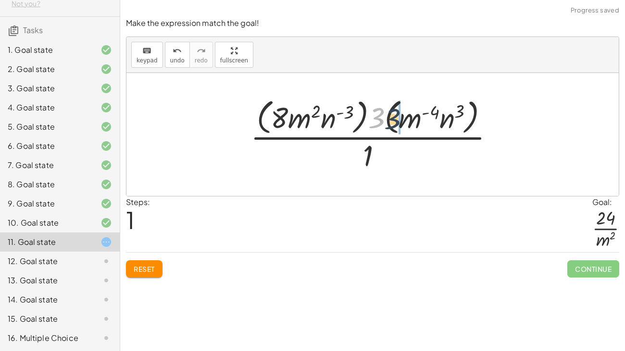
drag, startPoint x: 376, startPoint y: 124, endPoint x: 393, endPoint y: 124, distance: 17.3
click at [393, 124] on div at bounding box center [376, 134] width 261 height 78
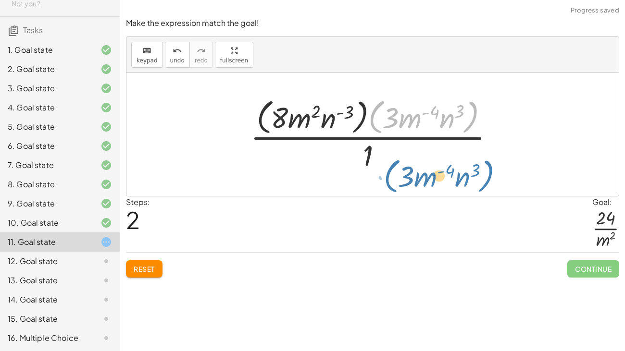
drag, startPoint x: 375, startPoint y: 125, endPoint x: 391, endPoint y: 188, distance: 65.4
click at [391, 188] on div "· ( · 8 · m 2 · n ( - 3 ) ) · ( · 3 · m ( - 4 ) · n 3 ) · 1 · ( · 8 · m 2 · n (…" at bounding box center [372, 134] width 492 height 123
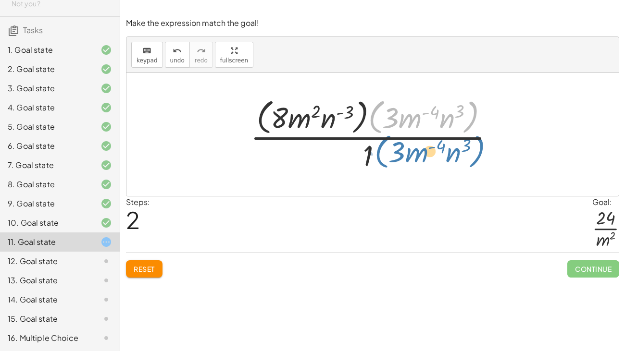
drag, startPoint x: 373, startPoint y: 123, endPoint x: 379, endPoint y: 160, distance: 36.9
click at [379, 160] on div at bounding box center [376, 134] width 261 height 78
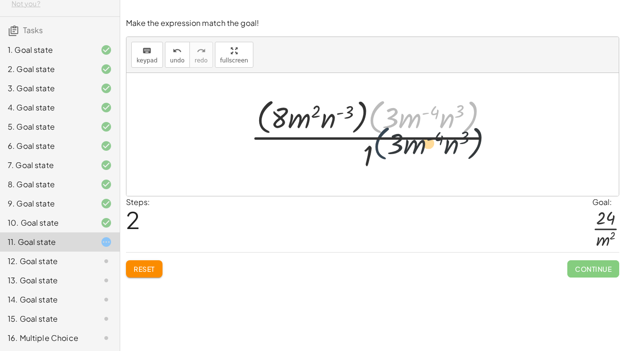
drag, startPoint x: 373, startPoint y: 123, endPoint x: 378, endPoint y: 153, distance: 30.7
click at [378, 153] on div at bounding box center [376, 134] width 261 height 78
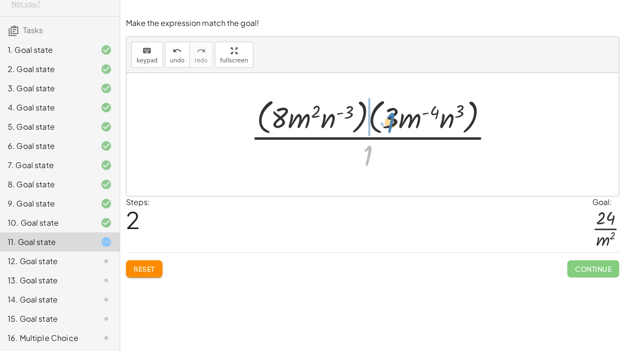
drag, startPoint x: 367, startPoint y: 159, endPoint x: 390, endPoint y: 125, distance: 40.5
click at [390, 125] on div at bounding box center [376, 134] width 261 height 78
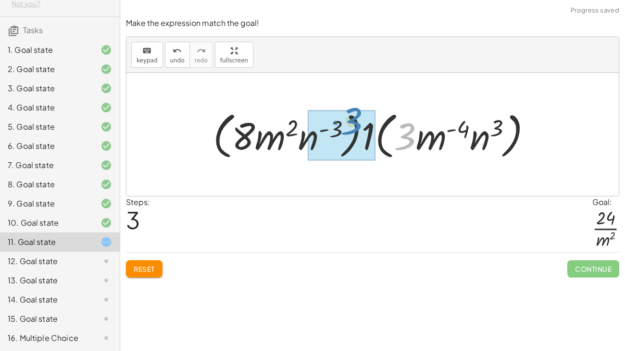
drag, startPoint x: 396, startPoint y: 136, endPoint x: 339, endPoint y: 124, distance: 58.0
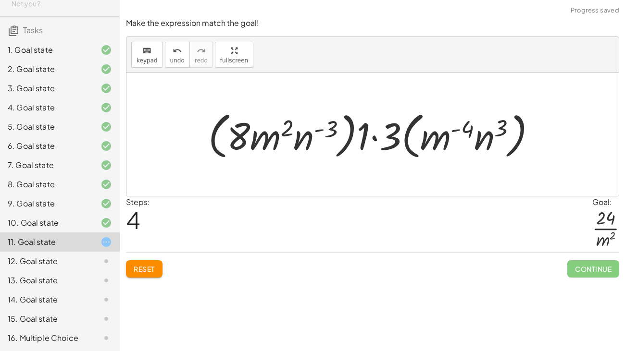
click at [372, 137] on div at bounding box center [375, 134] width 345 height 55
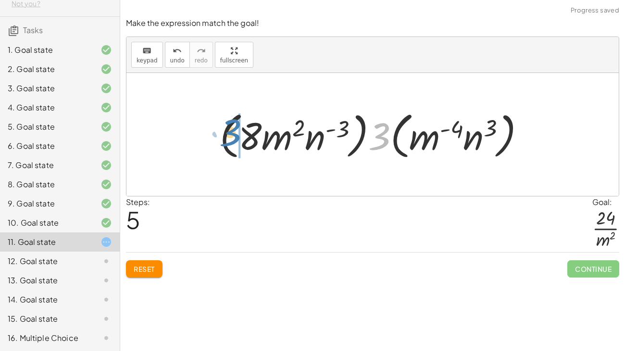
drag, startPoint x: 380, startPoint y: 140, endPoint x: 232, endPoint y: 137, distance: 148.1
click at [232, 137] on div at bounding box center [376, 134] width 322 height 55
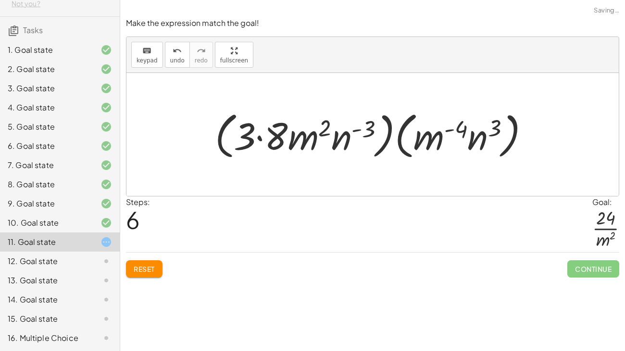
click at [259, 142] on div at bounding box center [376, 134] width 332 height 55
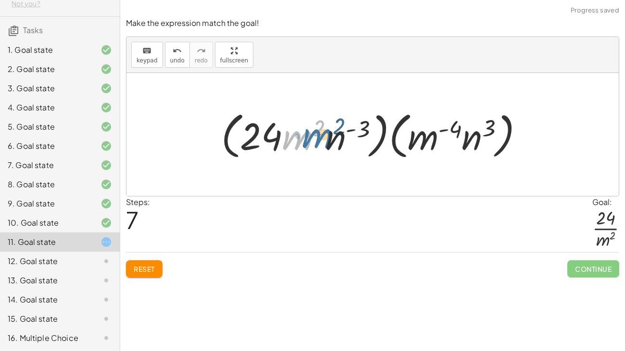
drag, startPoint x: 291, startPoint y: 145, endPoint x: 309, endPoint y: 143, distance: 17.8
click at [309, 143] on div at bounding box center [376, 134] width 320 height 55
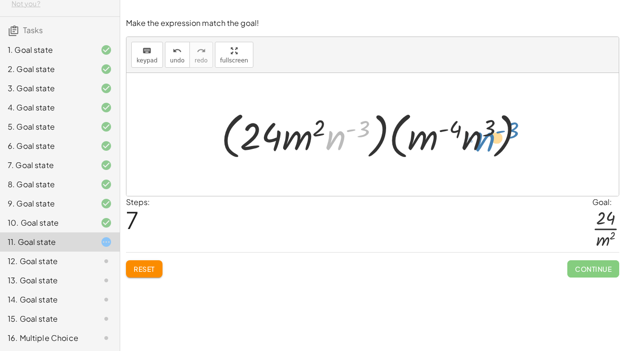
drag, startPoint x: 329, startPoint y: 142, endPoint x: 478, endPoint y: 143, distance: 149.0
click at [478, 143] on div at bounding box center [376, 134] width 320 height 55
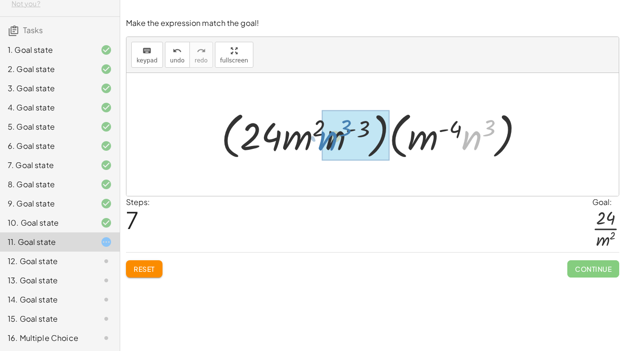
drag, startPoint x: 477, startPoint y: 143, endPoint x: 332, endPoint y: 143, distance: 144.7
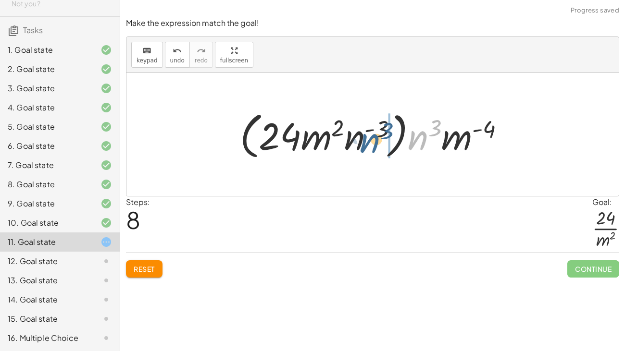
drag, startPoint x: 414, startPoint y: 137, endPoint x: 364, endPoint y: 140, distance: 50.1
click at [364, 140] on div at bounding box center [376, 134] width 282 height 55
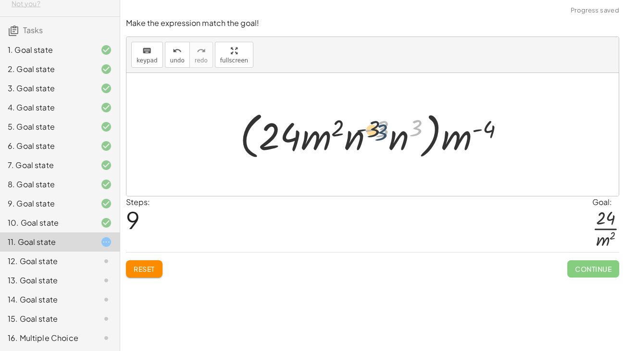
drag, startPoint x: 414, startPoint y: 129, endPoint x: 379, endPoint y: 133, distance: 35.4
click at [379, 133] on div at bounding box center [376, 134] width 282 height 55
drag, startPoint x: 399, startPoint y: 143, endPoint x: 358, endPoint y: 141, distance: 41.8
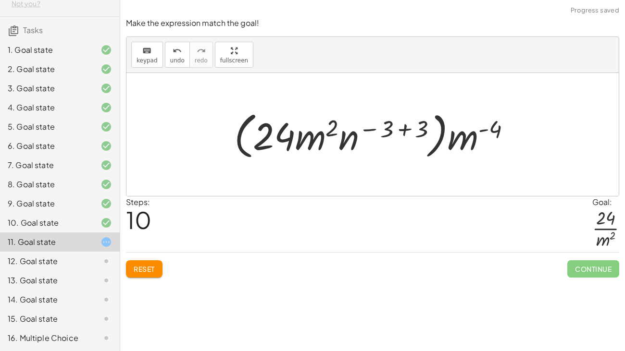
click at [409, 130] on div at bounding box center [376, 134] width 294 height 55
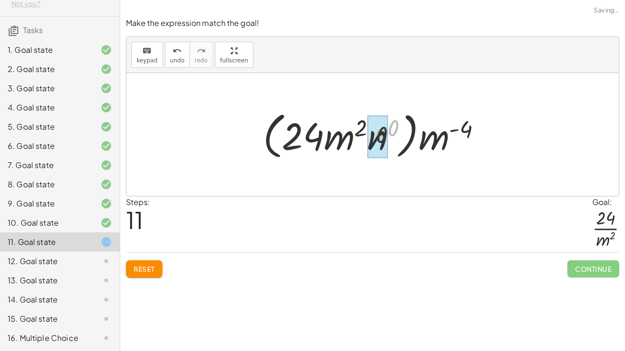
drag, startPoint x: 396, startPoint y: 129, endPoint x: 382, endPoint y: 138, distance: 16.8
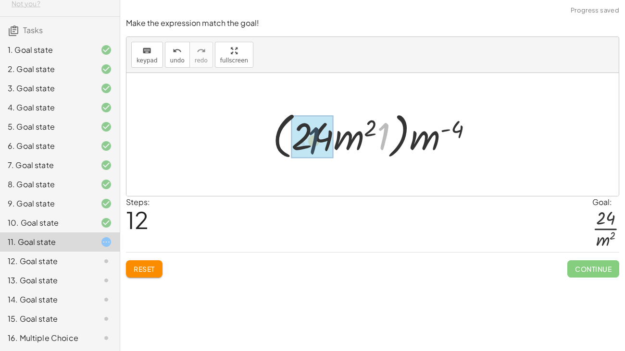
drag, startPoint x: 384, startPoint y: 141, endPoint x: 309, endPoint y: 145, distance: 75.1
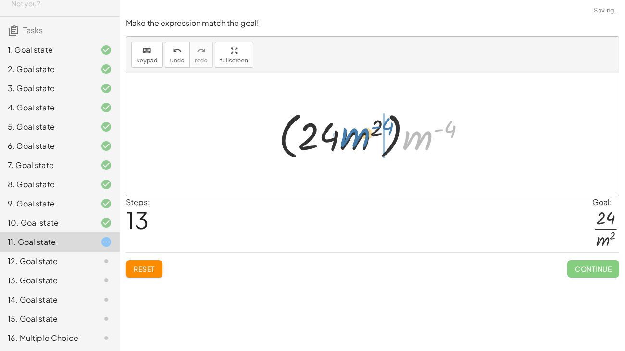
drag, startPoint x: 430, startPoint y: 141, endPoint x: 370, endPoint y: 139, distance: 60.1
click at [370, 139] on div at bounding box center [376, 134] width 204 height 55
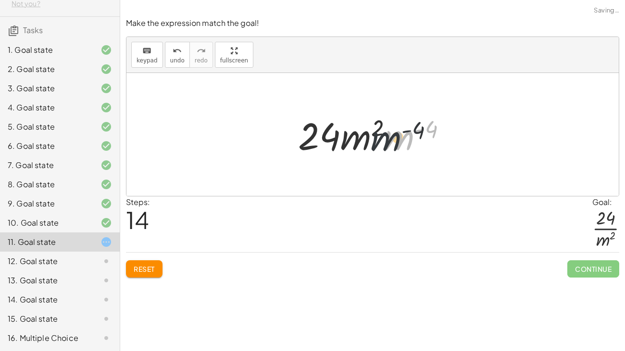
drag, startPoint x: 403, startPoint y: 134, endPoint x: 388, endPoint y: 136, distance: 15.5
click at [388, 136] on div at bounding box center [376, 135] width 166 height 50
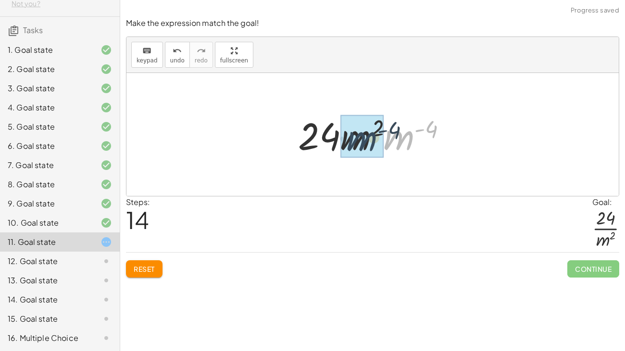
drag, startPoint x: 404, startPoint y: 138, endPoint x: 366, endPoint y: 139, distance: 38.0
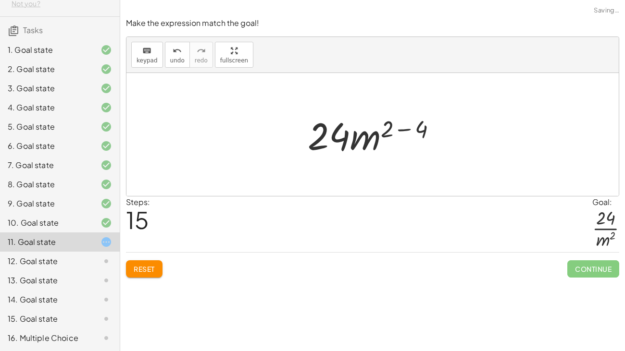
click at [408, 129] on div at bounding box center [376, 135] width 146 height 50
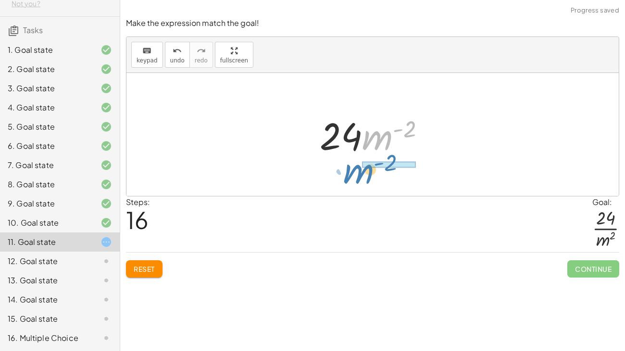
drag, startPoint x: 380, startPoint y: 139, endPoint x: 361, endPoint y: 173, distance: 38.5
click at [361, 173] on div "· ( · 8 · m 2 · n ( - 3 ) ) · ( · 3 · m ( - 4 ) · n 3 ) · 1 · ( · 8 · m 2 · n (…" at bounding box center [372, 134] width 492 height 123
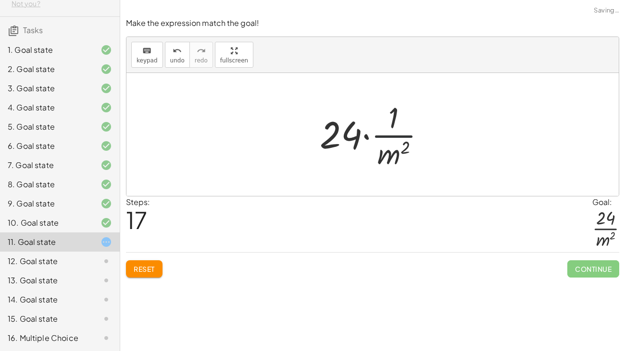
click at [387, 135] on div at bounding box center [376, 135] width 123 height 74
drag, startPoint x: 347, startPoint y: 137, endPoint x: 397, endPoint y: 118, distance: 52.7
click at [397, 118] on div at bounding box center [376, 135] width 123 height 74
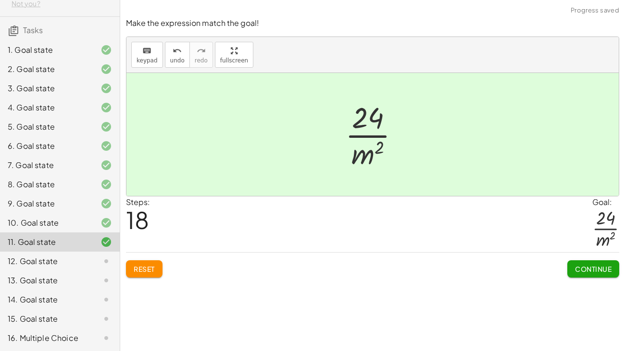
click at [582, 265] on span "Continue" at bounding box center [593, 269] width 37 height 9
